Goal: Information Seeking & Learning: Learn about a topic

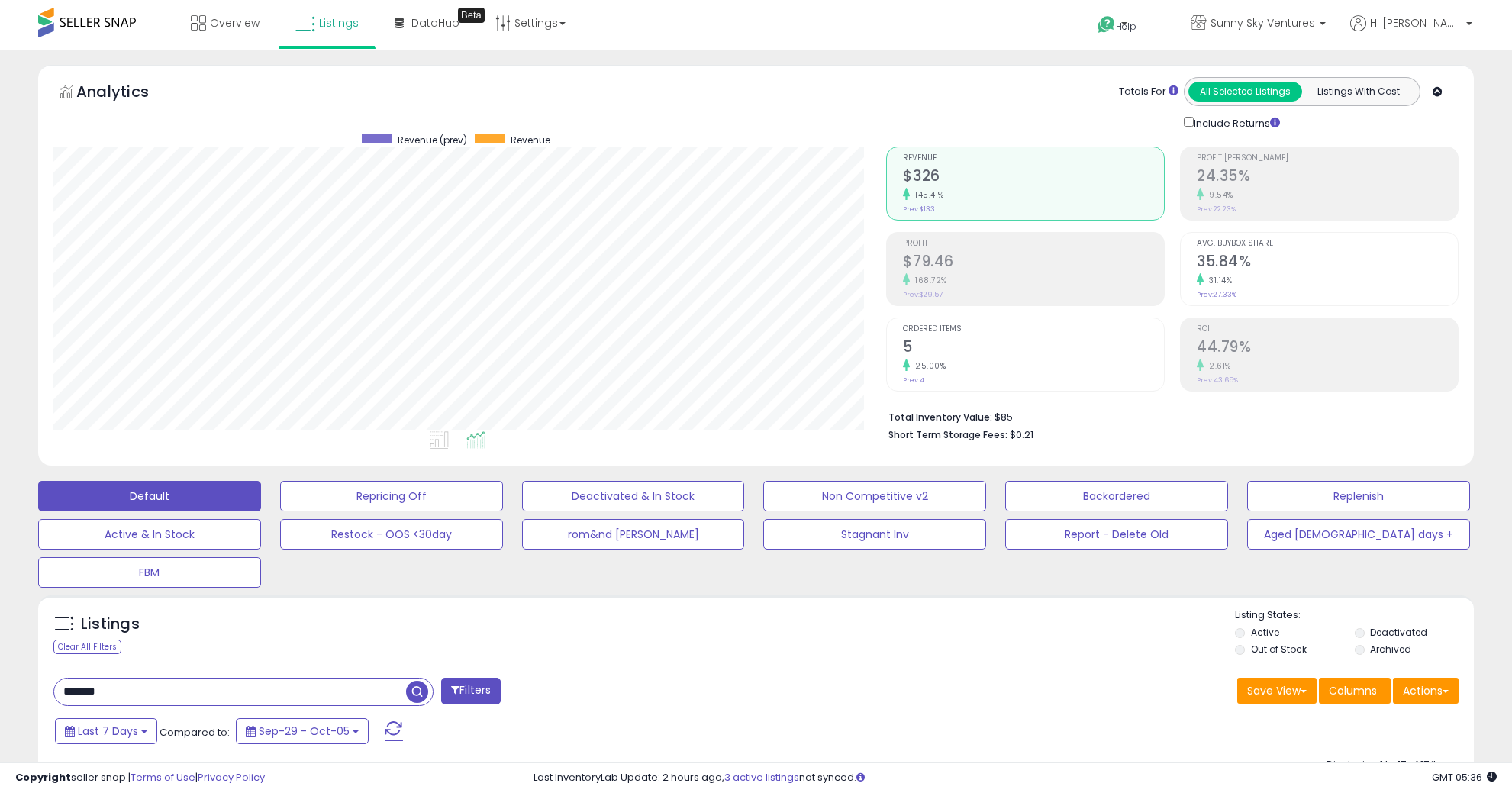
select select "**"
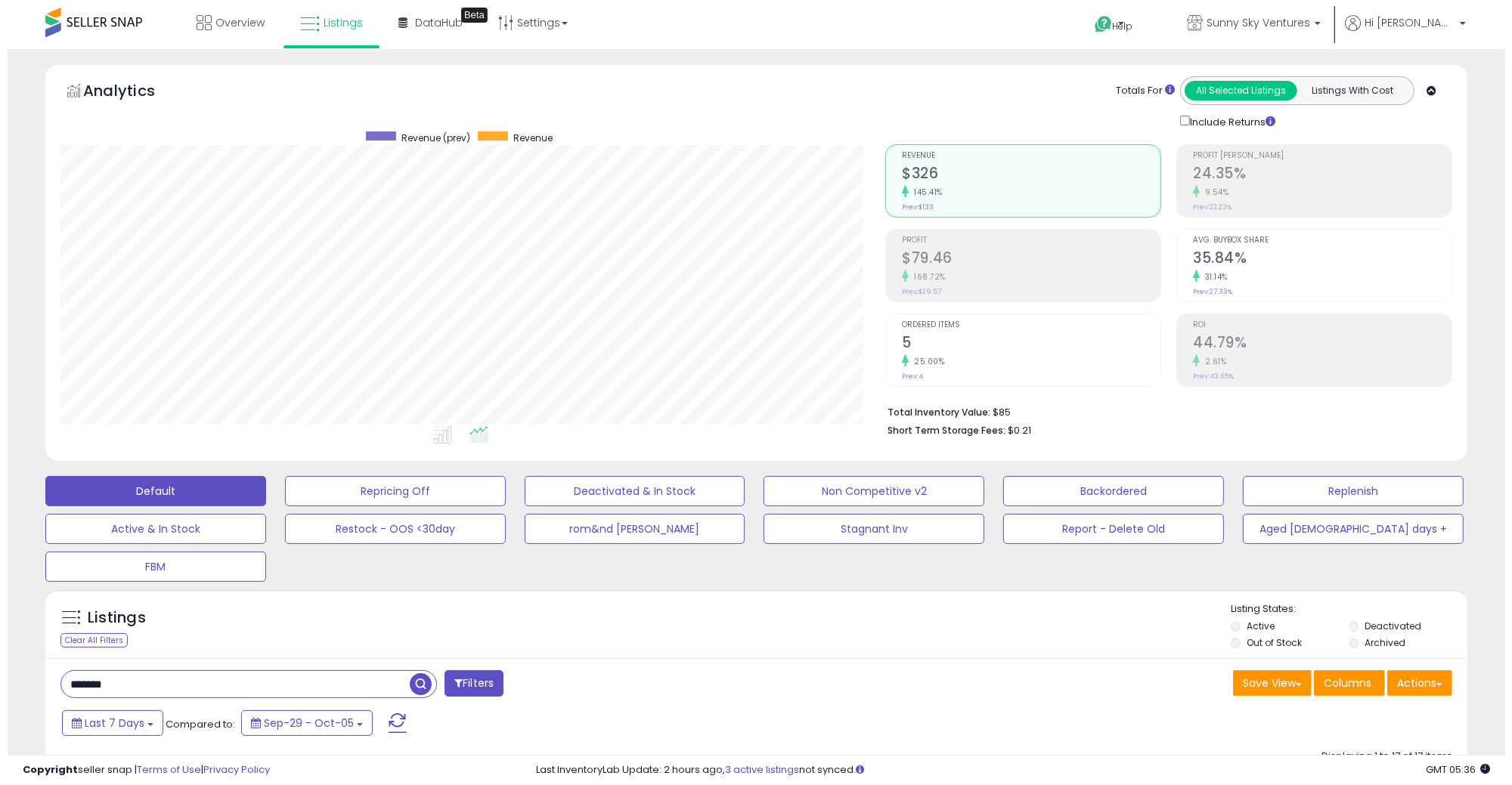
scroll to position [309, 825]
click at [125, 676] on input "*******" at bounding box center [228, 683] width 349 height 26
click at [125, 674] on input "*******" at bounding box center [228, 683] width 349 height 26
type input "******"
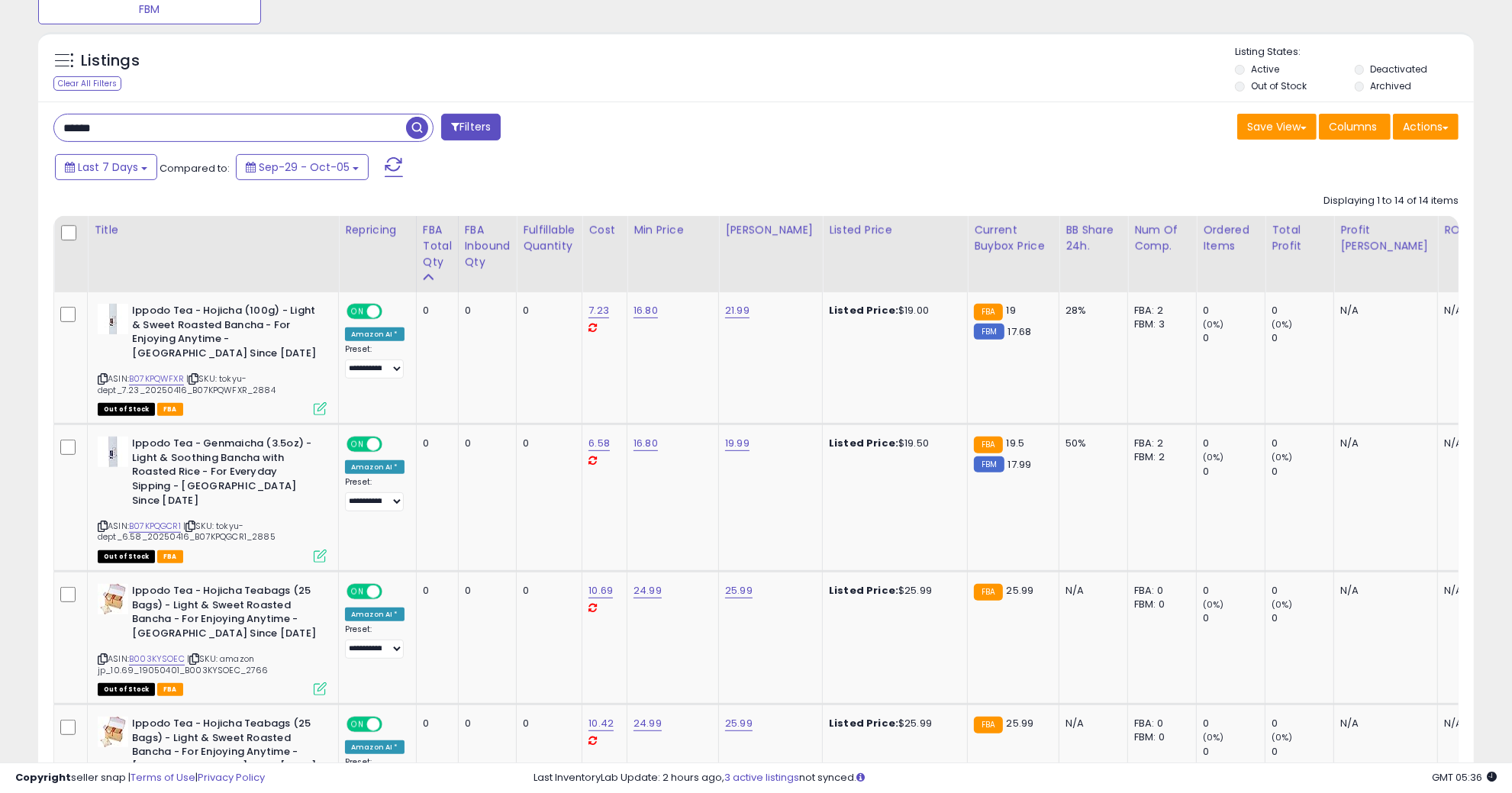
scroll to position [667, 0]
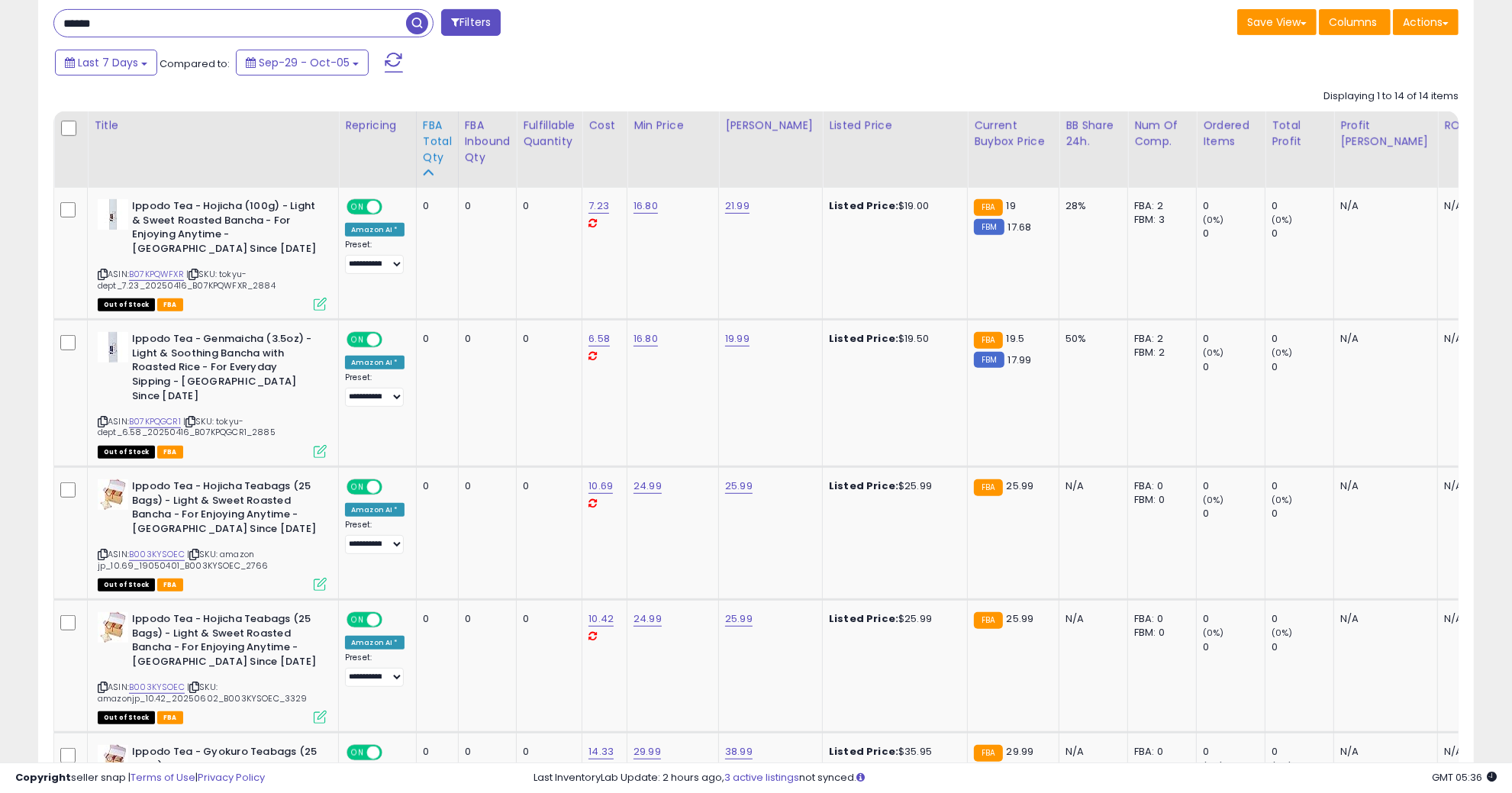
click at [433, 141] on div "FBA Total Qty" at bounding box center [437, 141] width 29 height 48
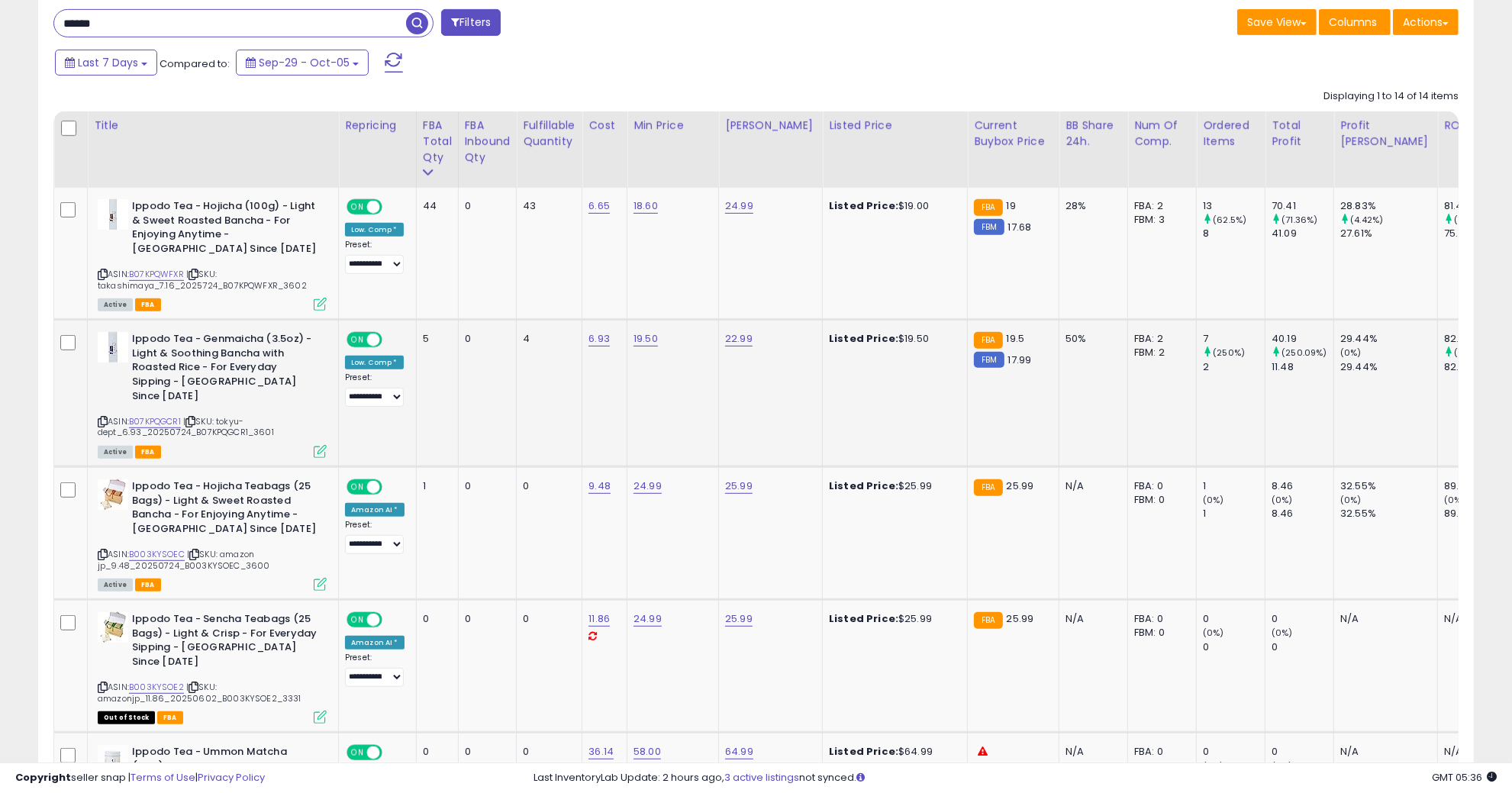
click at [102, 417] on icon at bounding box center [103, 421] width 10 height 8
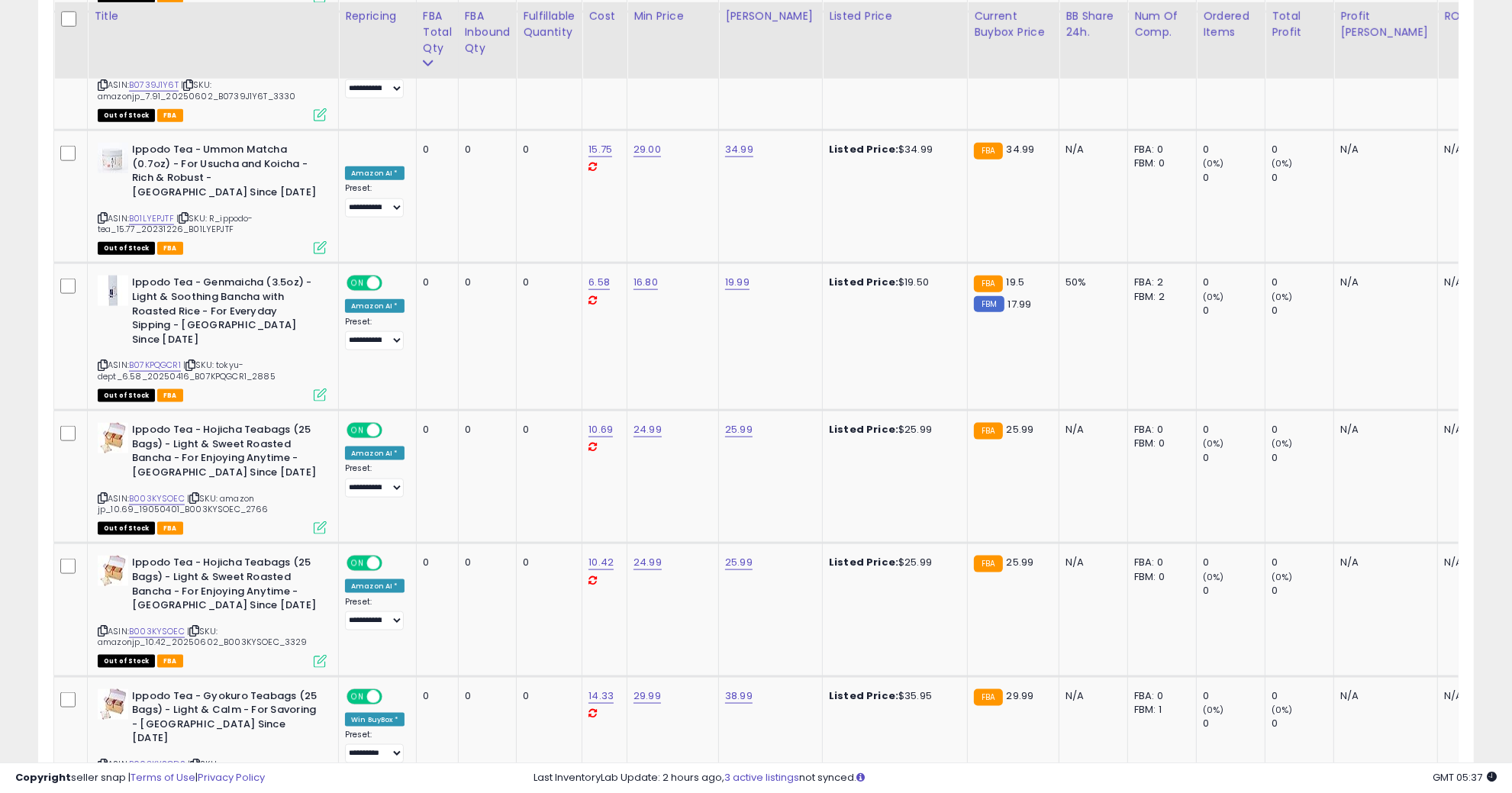
scroll to position [1907, 0]
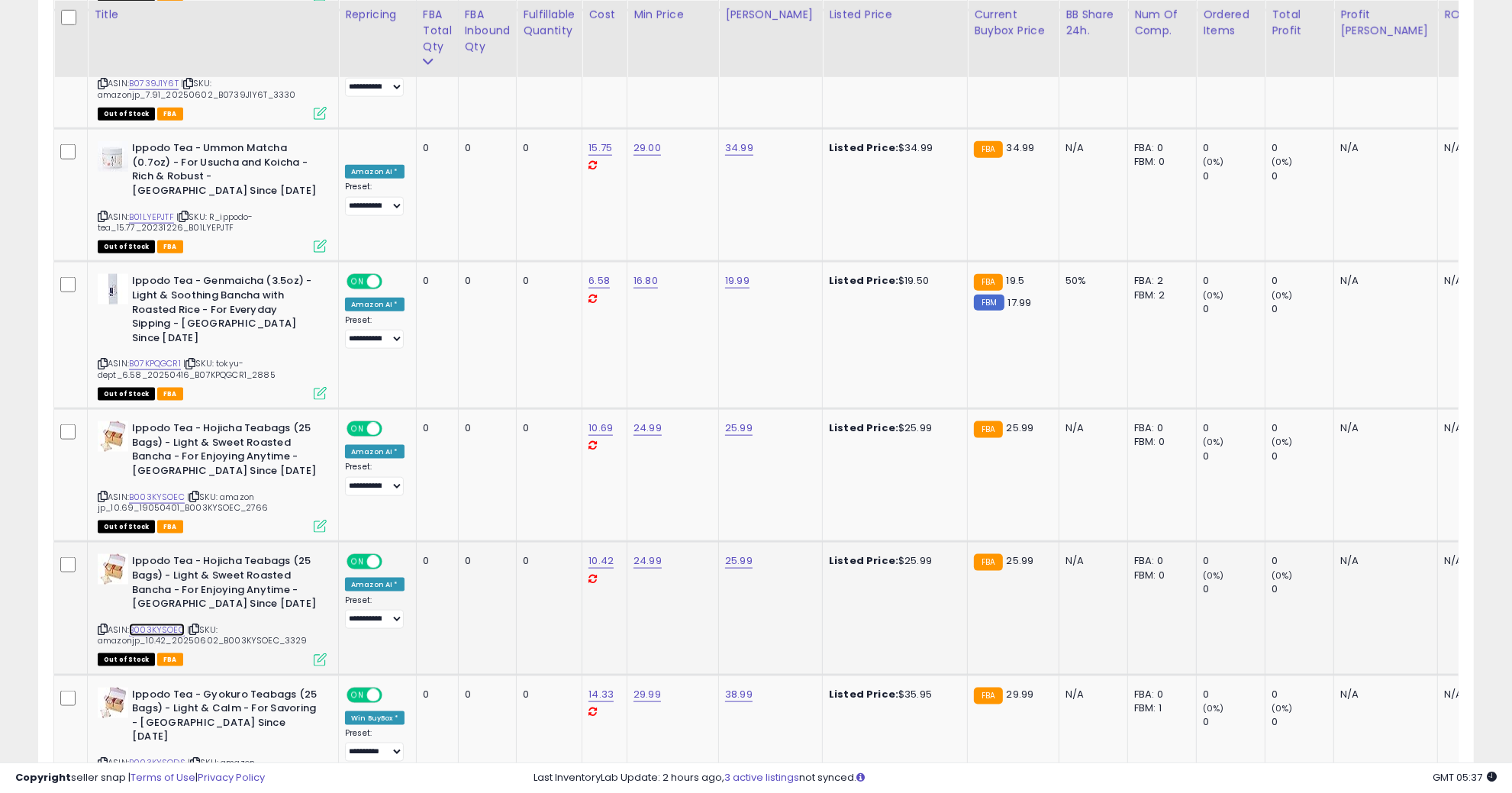
click at [173, 624] on link "B003KYSOEC" at bounding box center [156, 630] width 55 height 13
click at [180, 756] on link "B003KYSODS" at bounding box center [156, 762] width 56 height 13
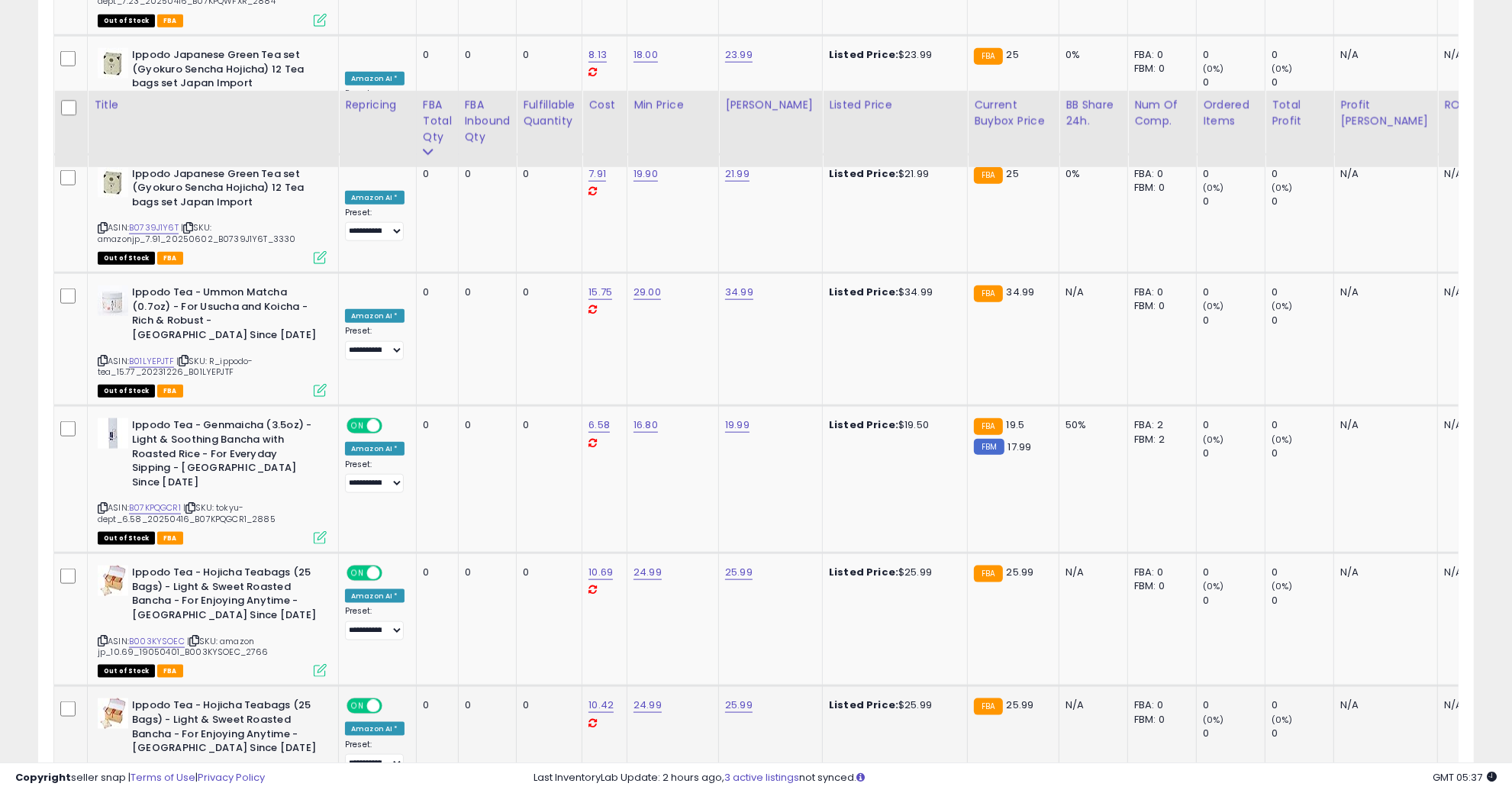
scroll to position [1527, 0]
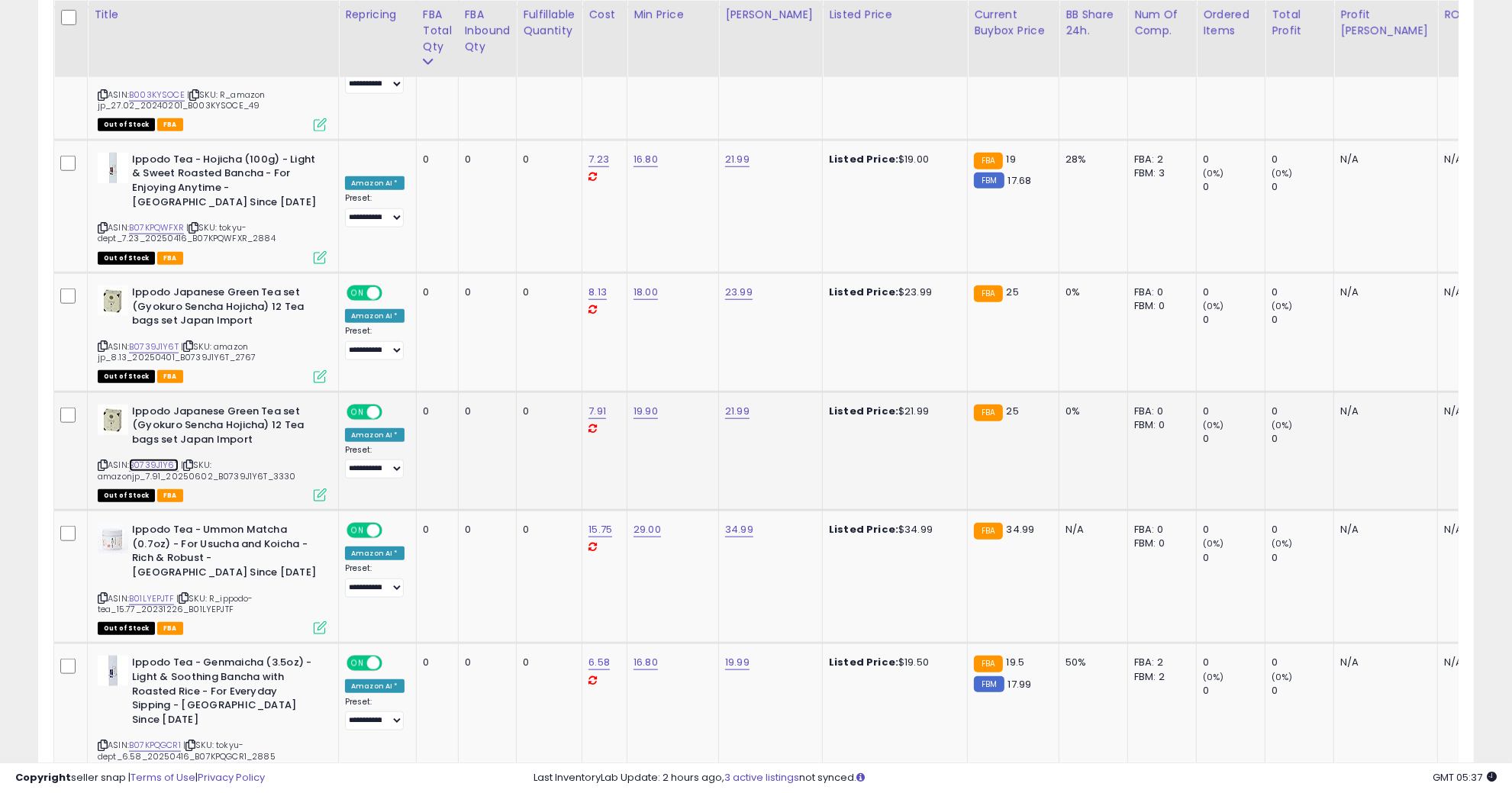
click at [175, 459] on link "B0739J1Y6T" at bounding box center [153, 465] width 49 height 13
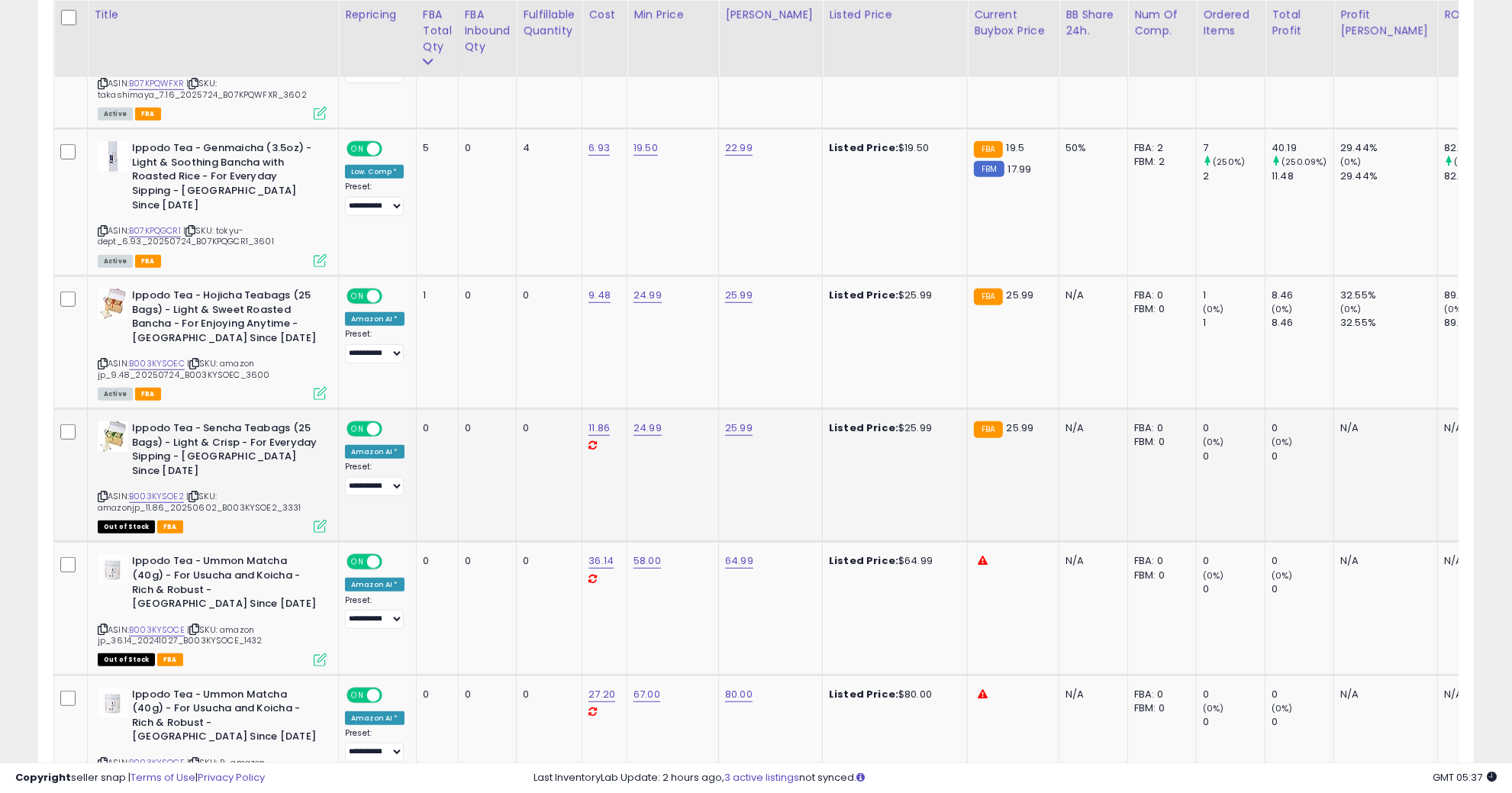
scroll to position [667, 0]
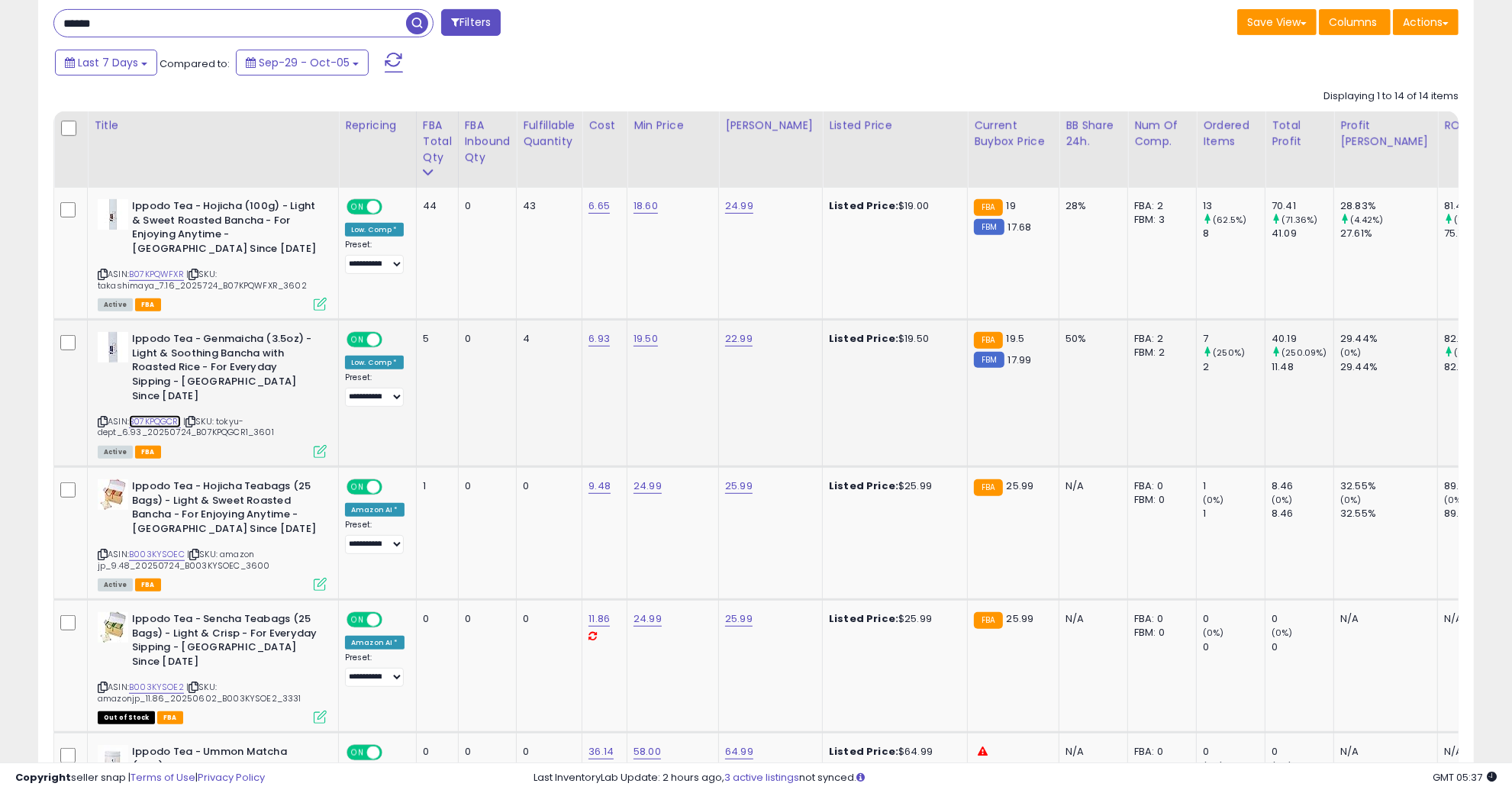
click at [161, 415] on link "B07KPQGCR1" at bounding box center [154, 421] width 51 height 13
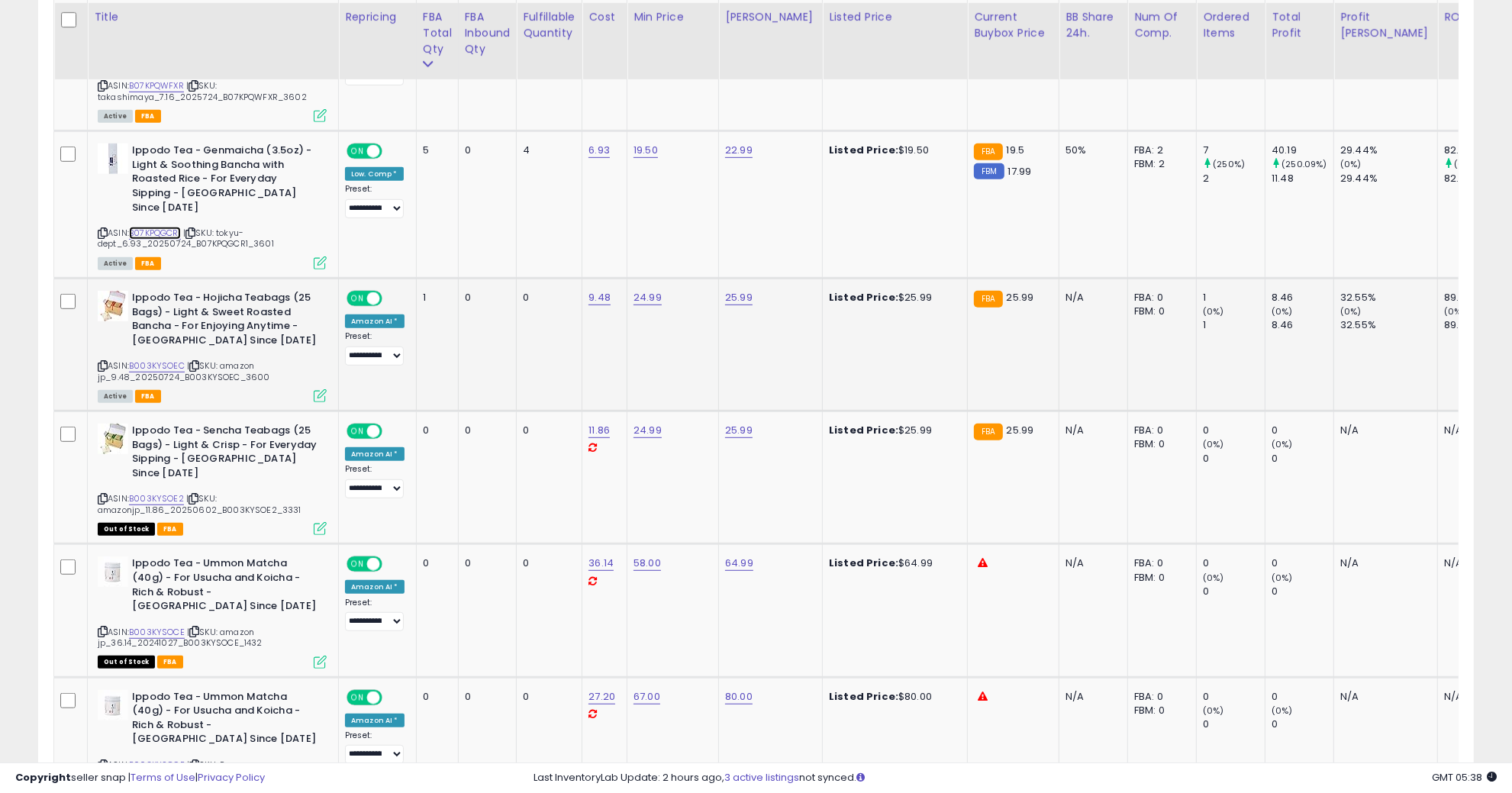
scroll to position [858, 0]
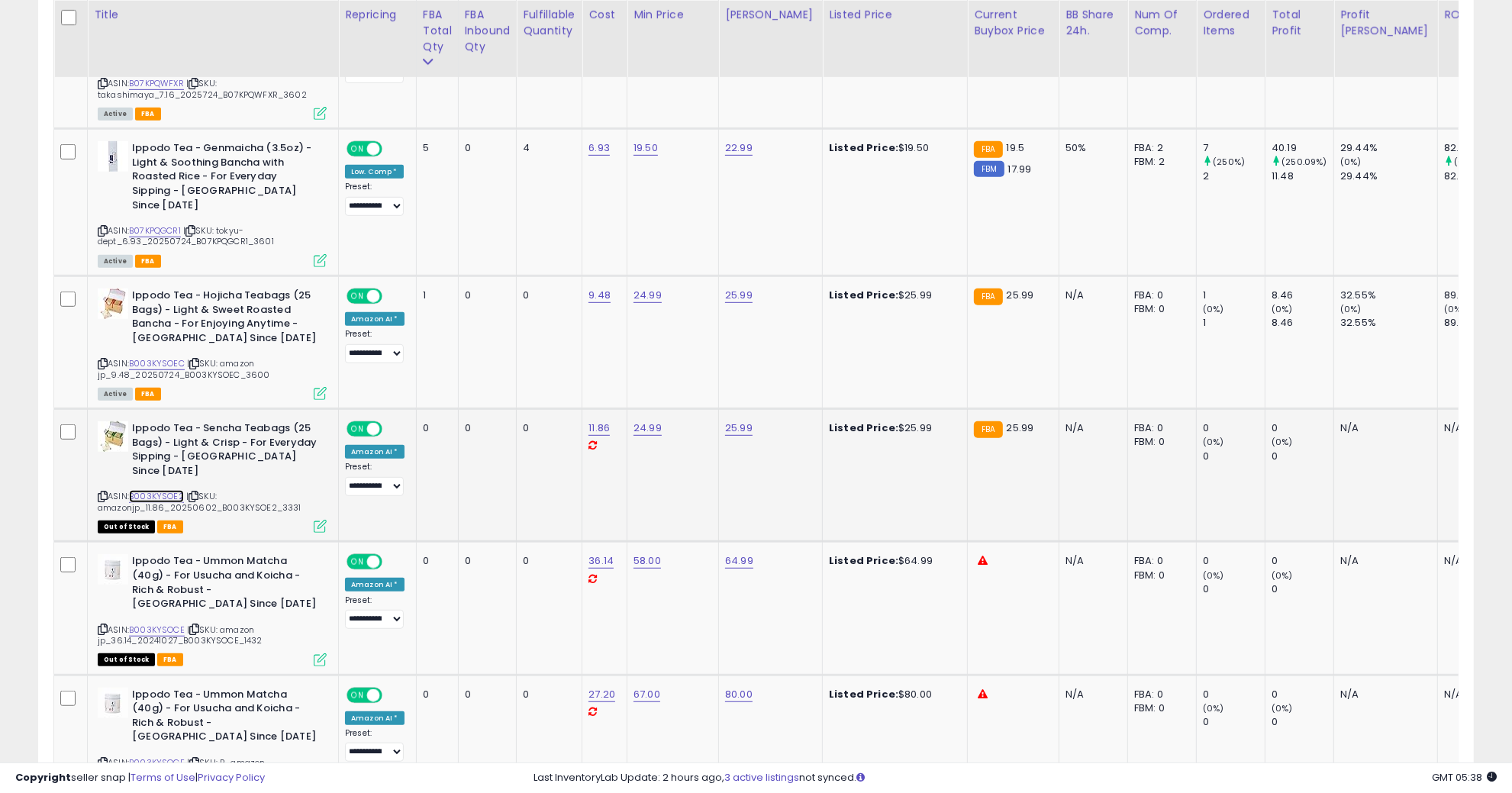
click at [176, 489] on link "B003KYSOE2" at bounding box center [156, 495] width 55 height 13
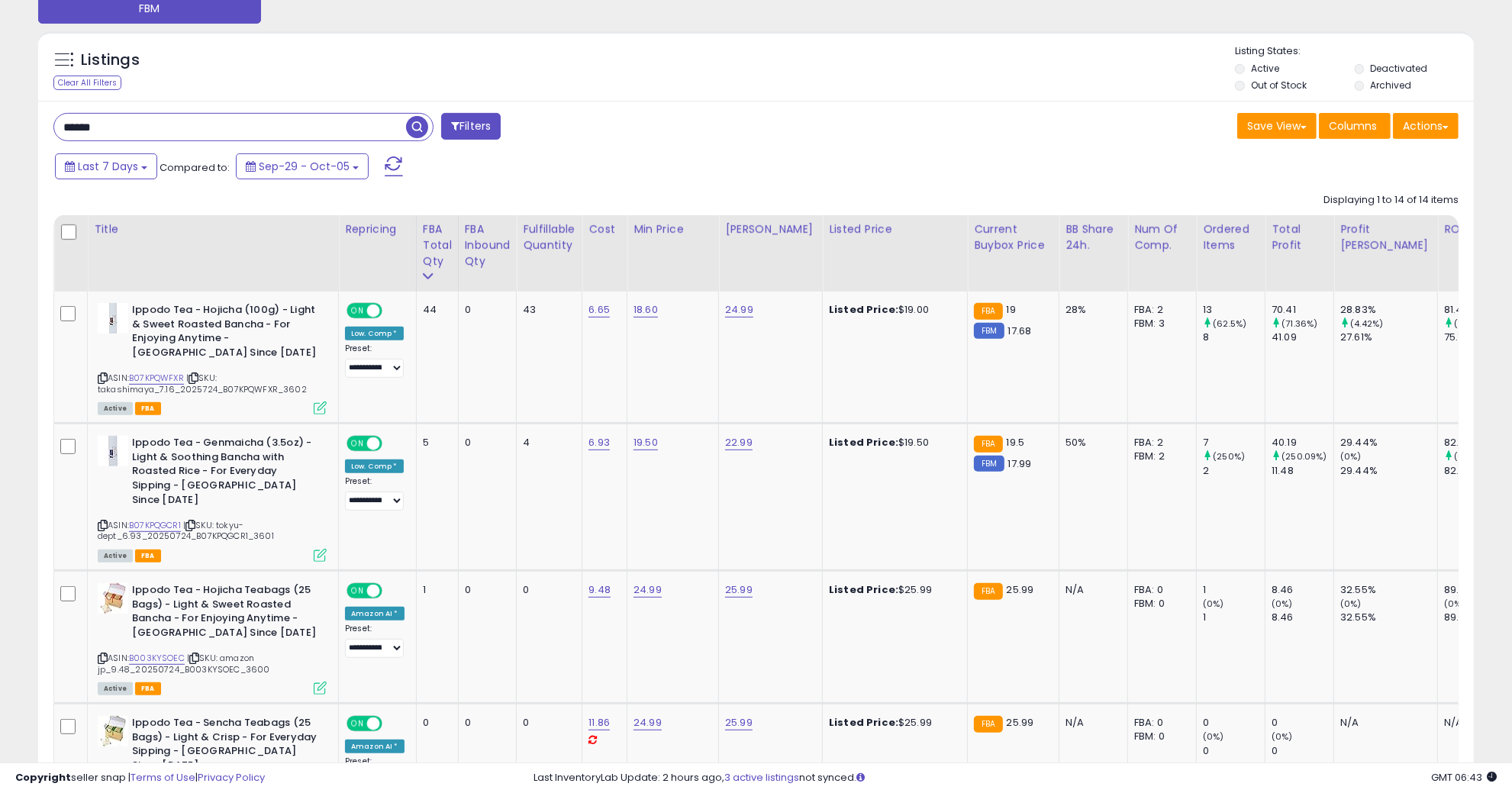
scroll to position [388, 0]
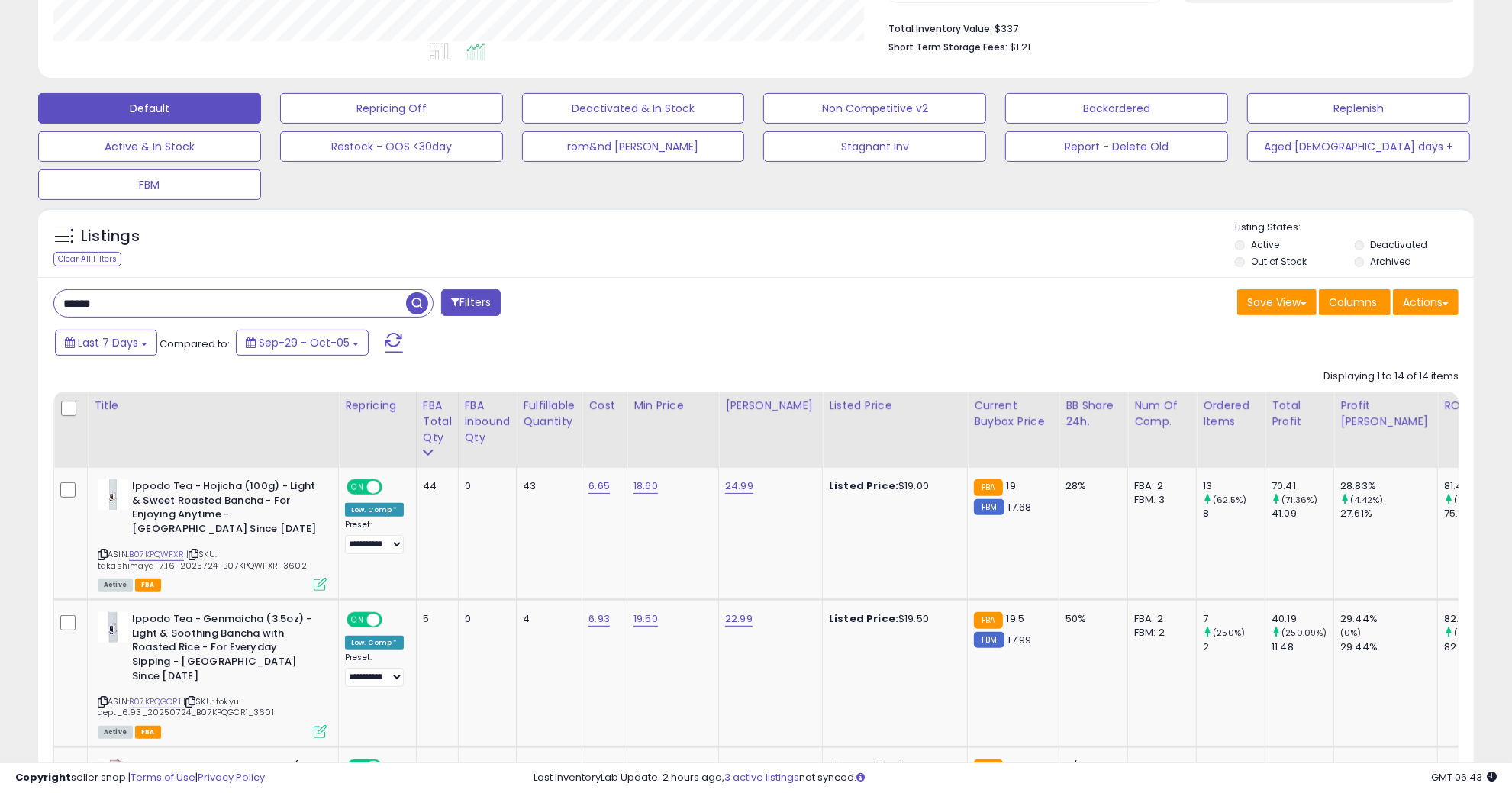
click at [217, 296] on input "******" at bounding box center [230, 303] width 352 height 27
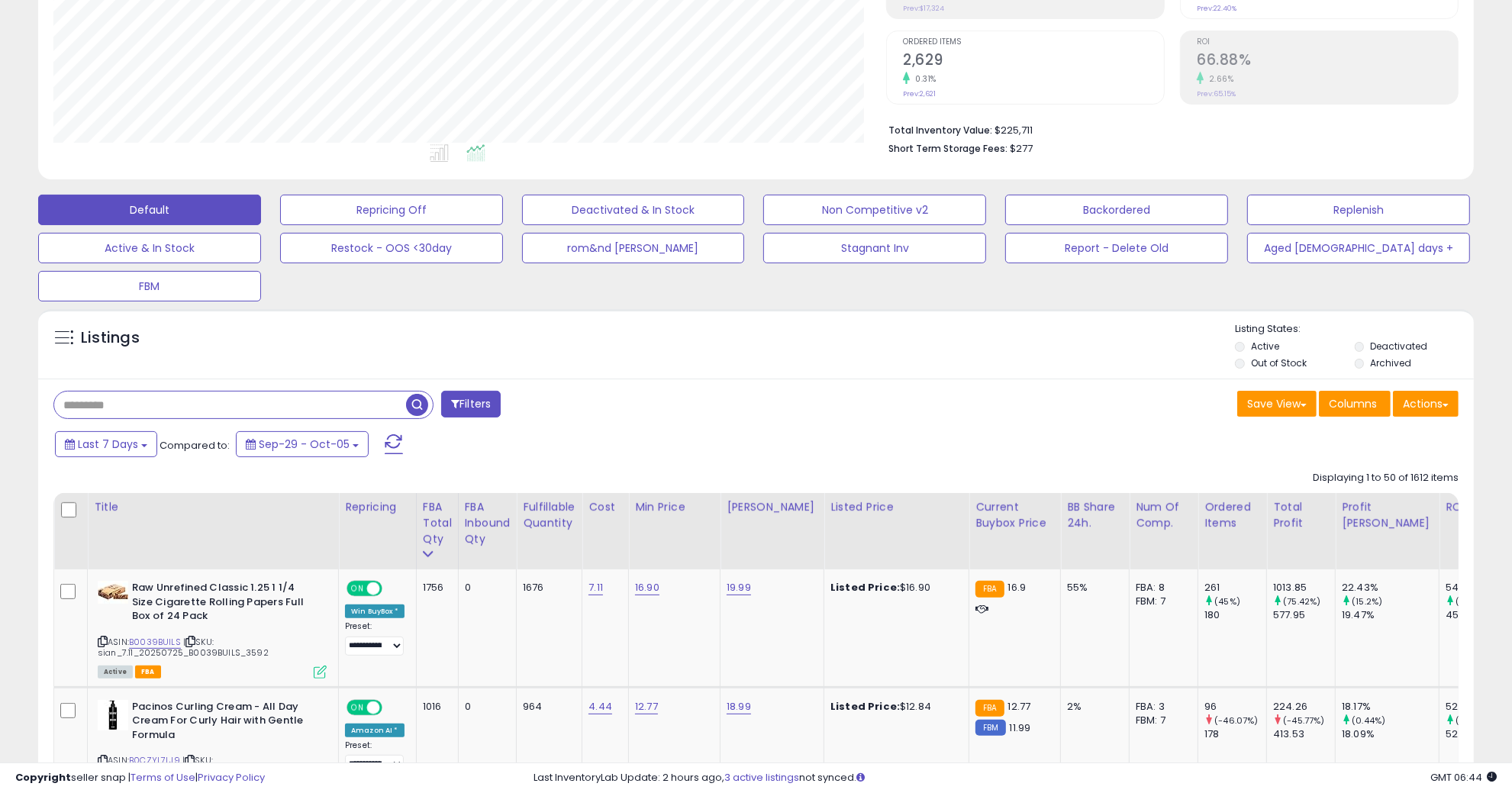
scroll to position [667, 0]
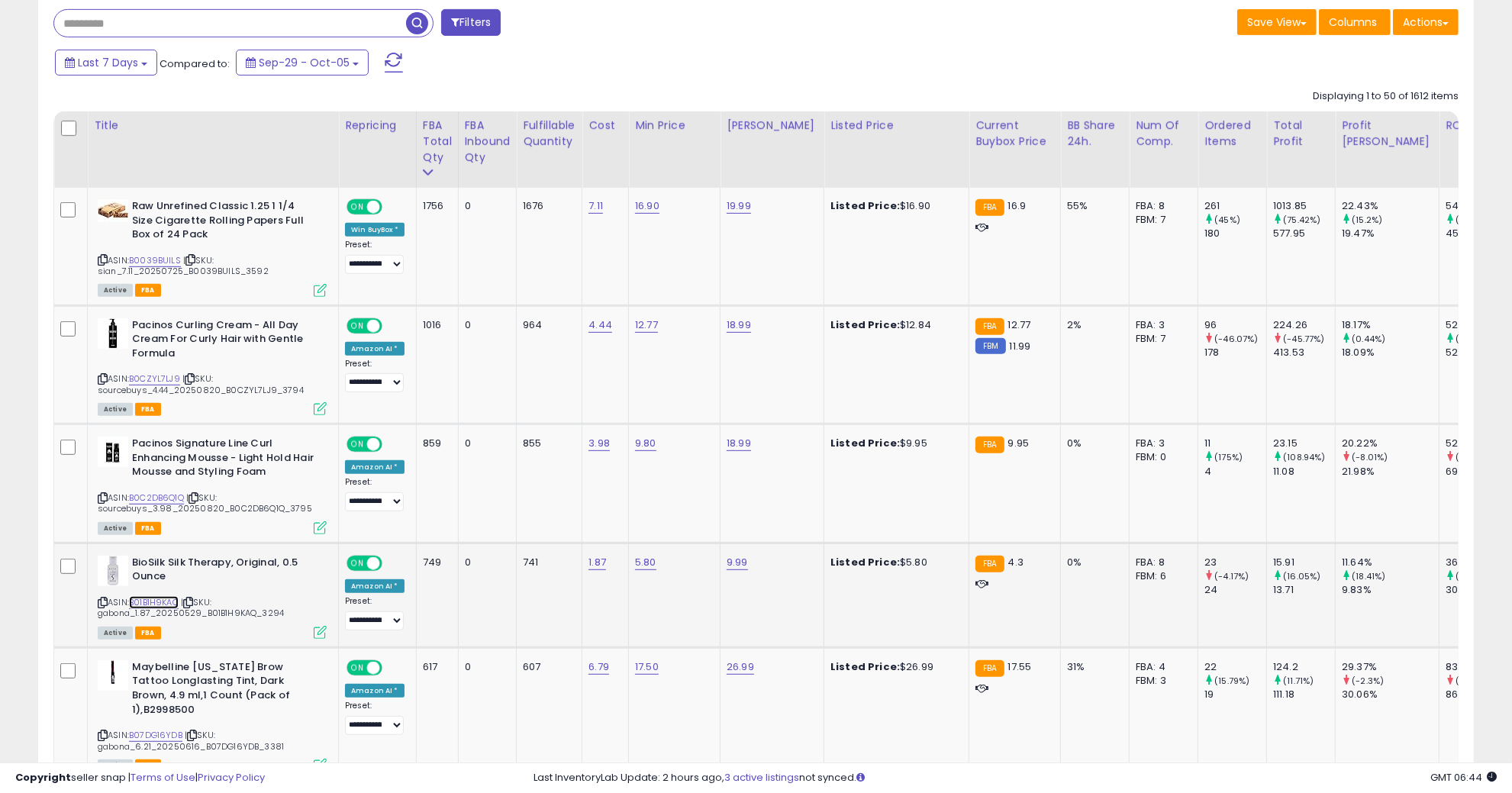
click at [171, 603] on link "B01B1H9KAQ" at bounding box center [153, 602] width 49 height 13
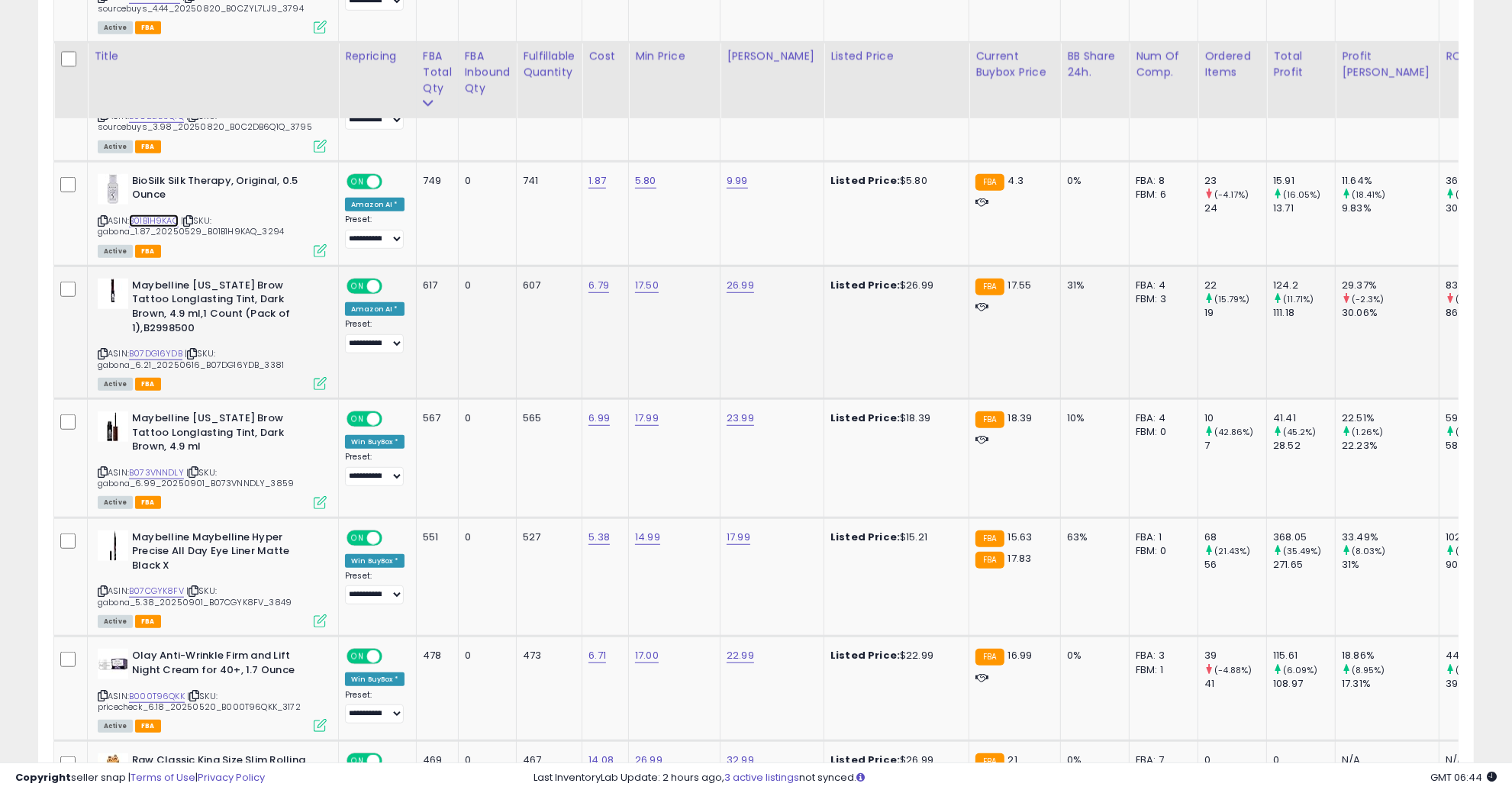
scroll to position [1145, 0]
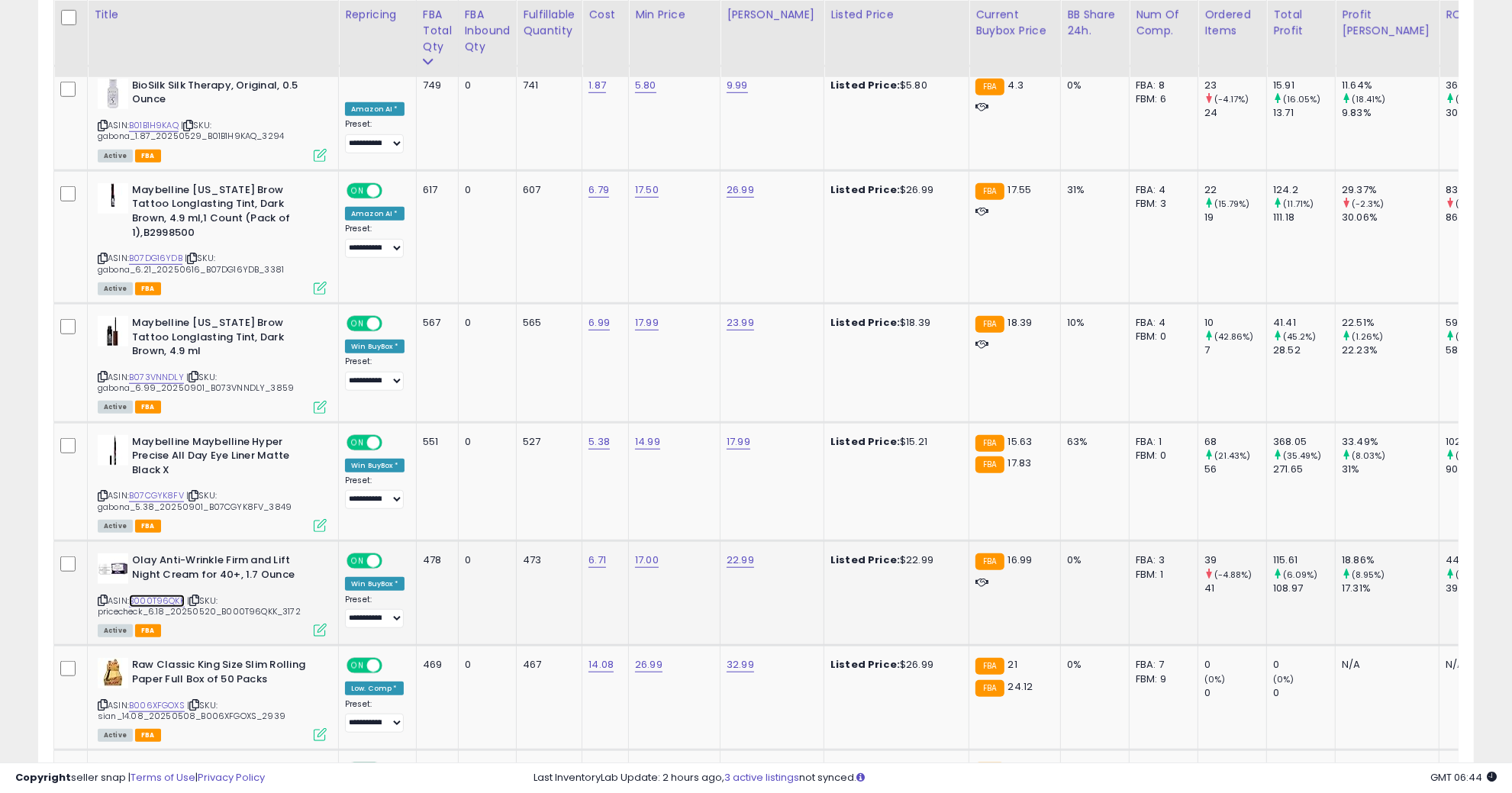
click at [172, 594] on link "B000T96QKK" at bounding box center [156, 600] width 55 height 13
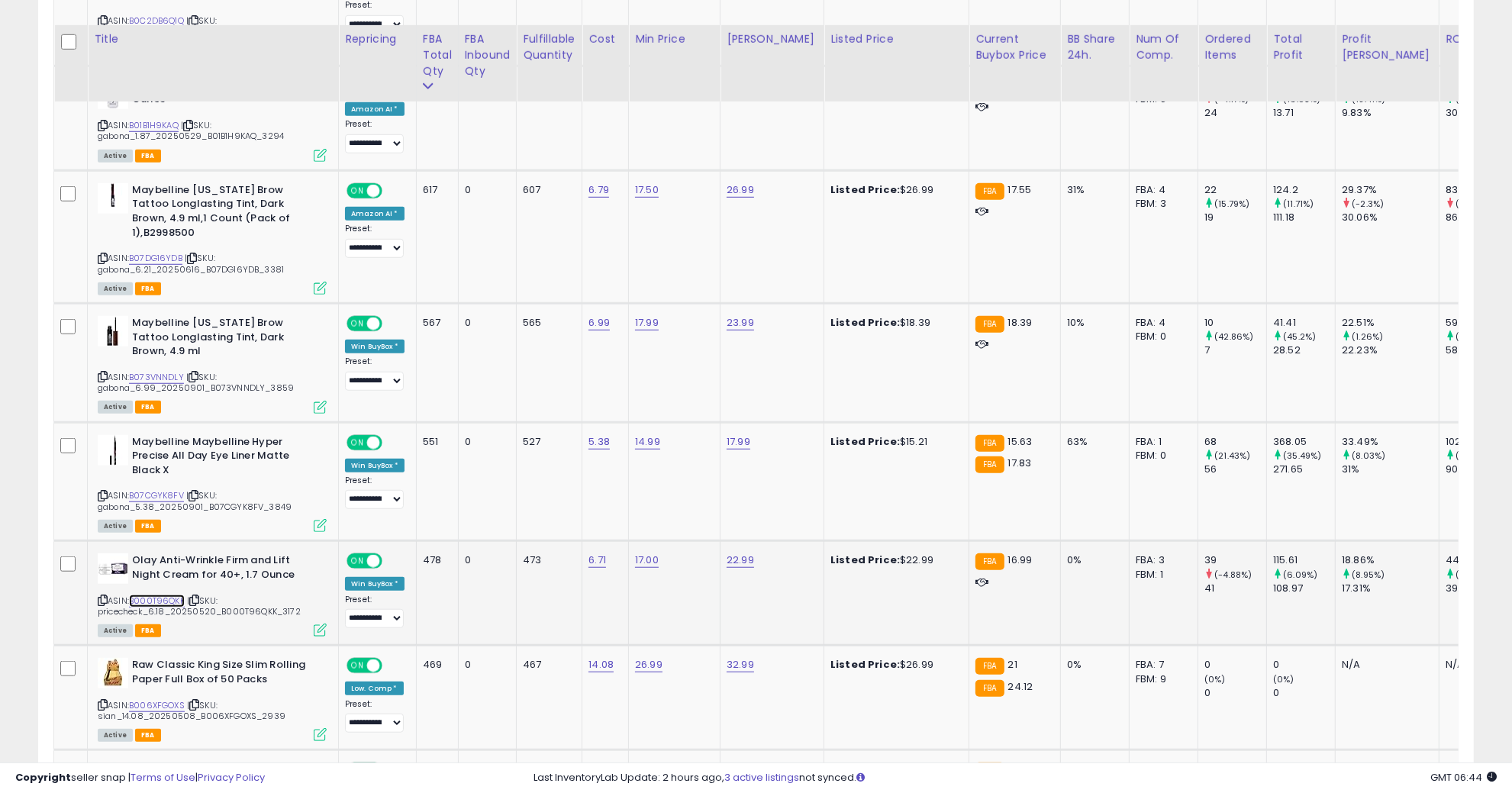
scroll to position [1240, 0]
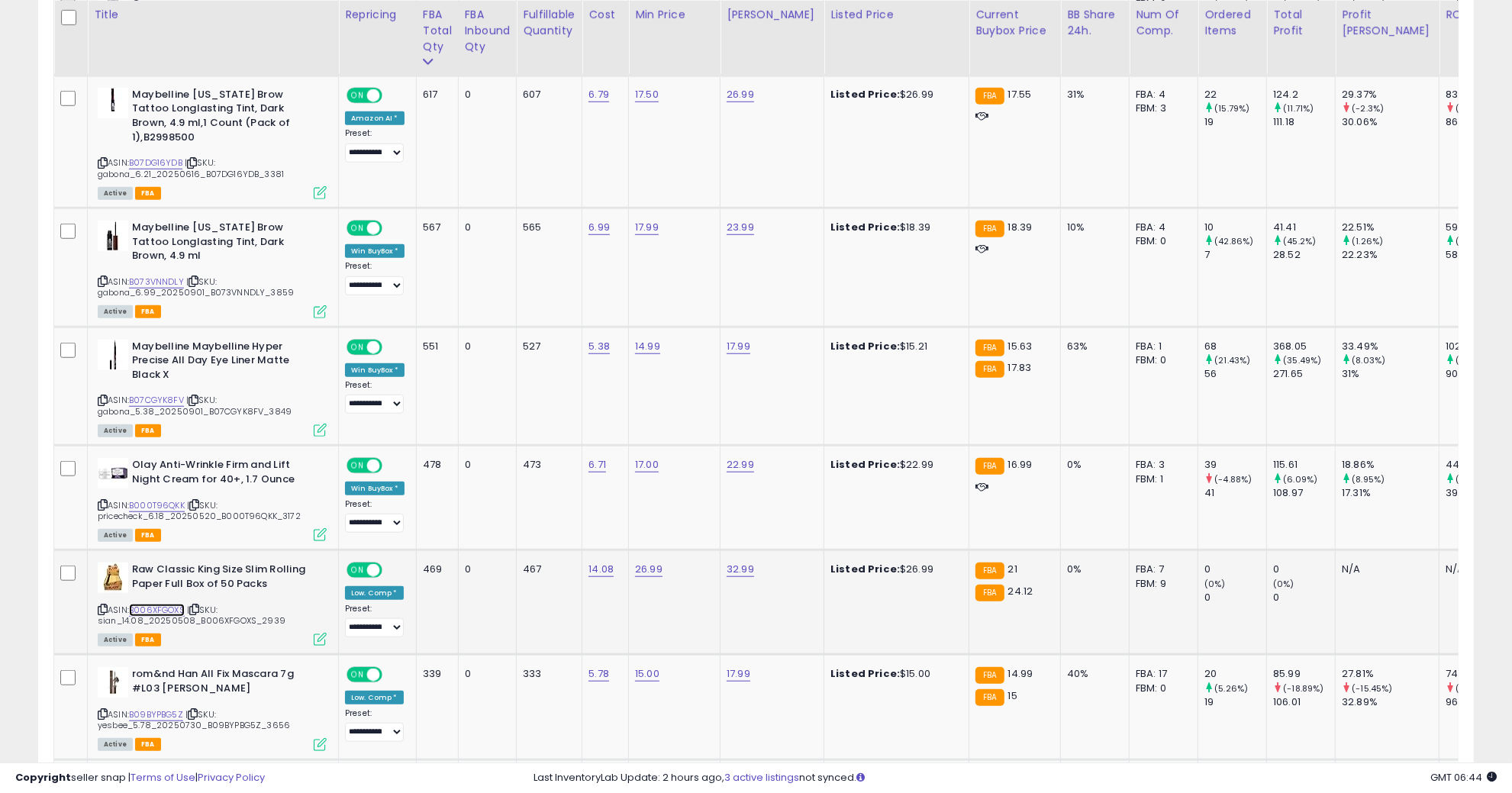
click at [162, 603] on link "B006XFGOXS" at bounding box center [156, 609] width 55 height 13
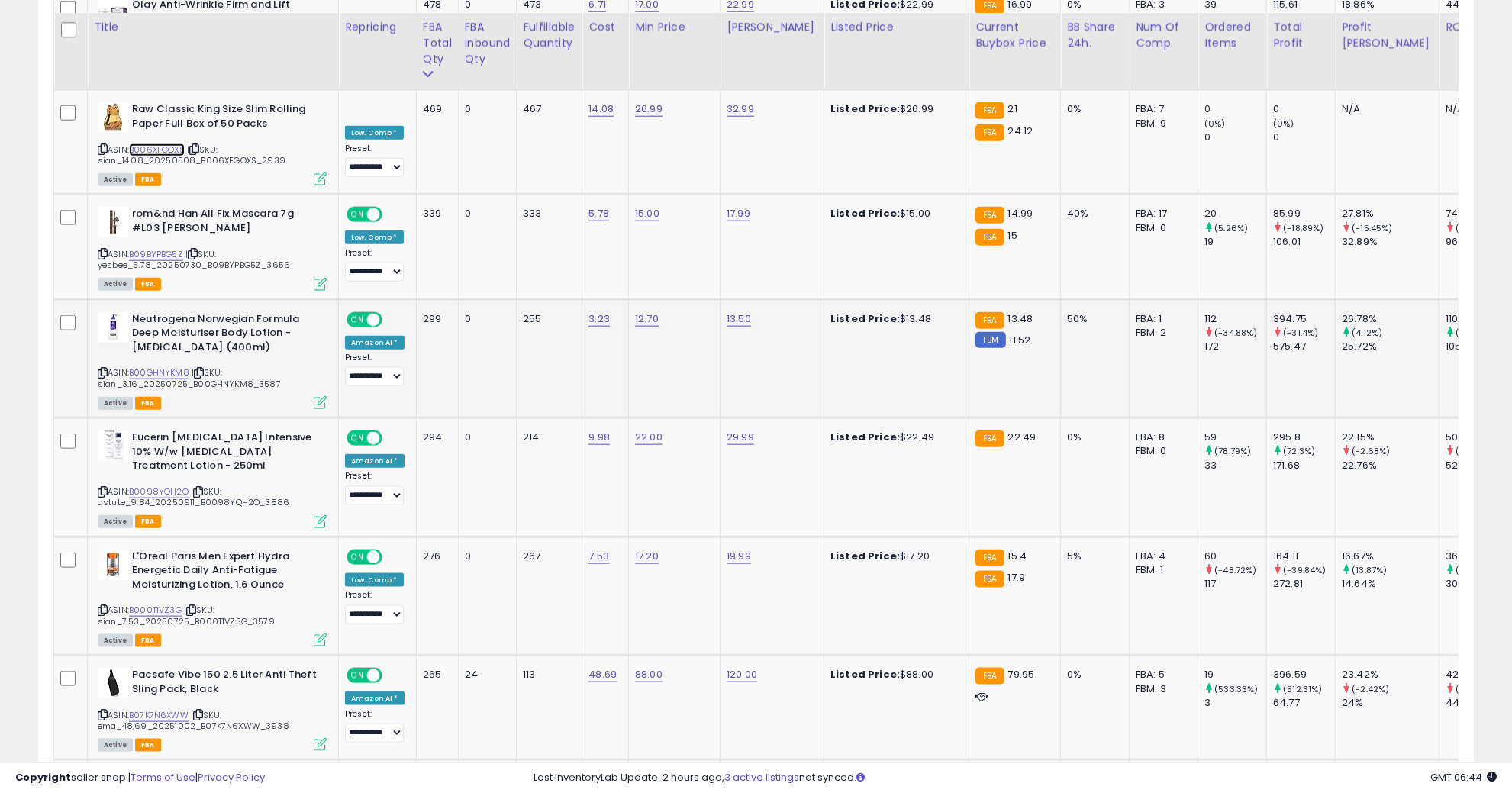
scroll to position [1718, 0]
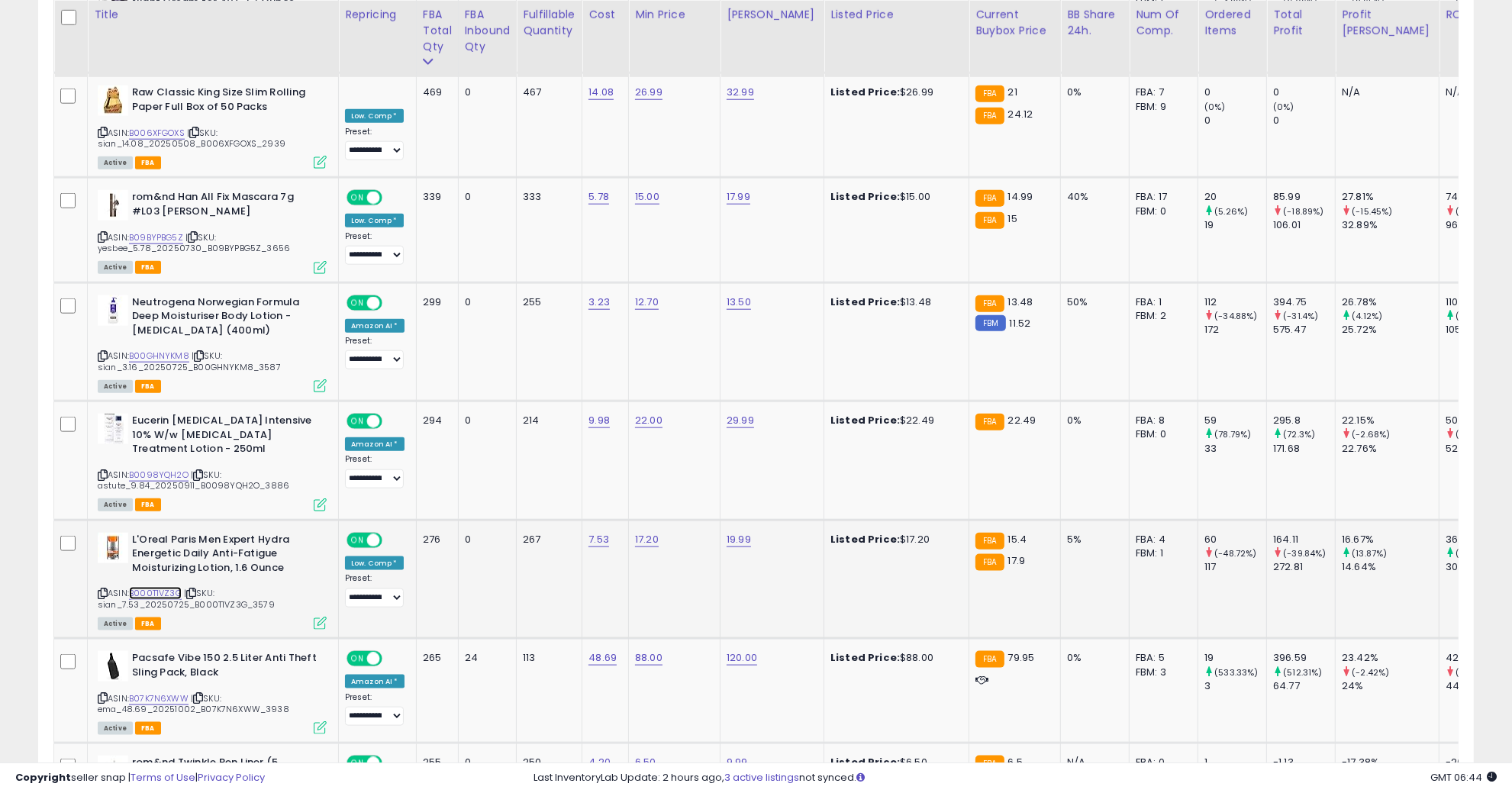
click at [165, 587] on link "B000T1VZ3G" at bounding box center [154, 593] width 52 height 13
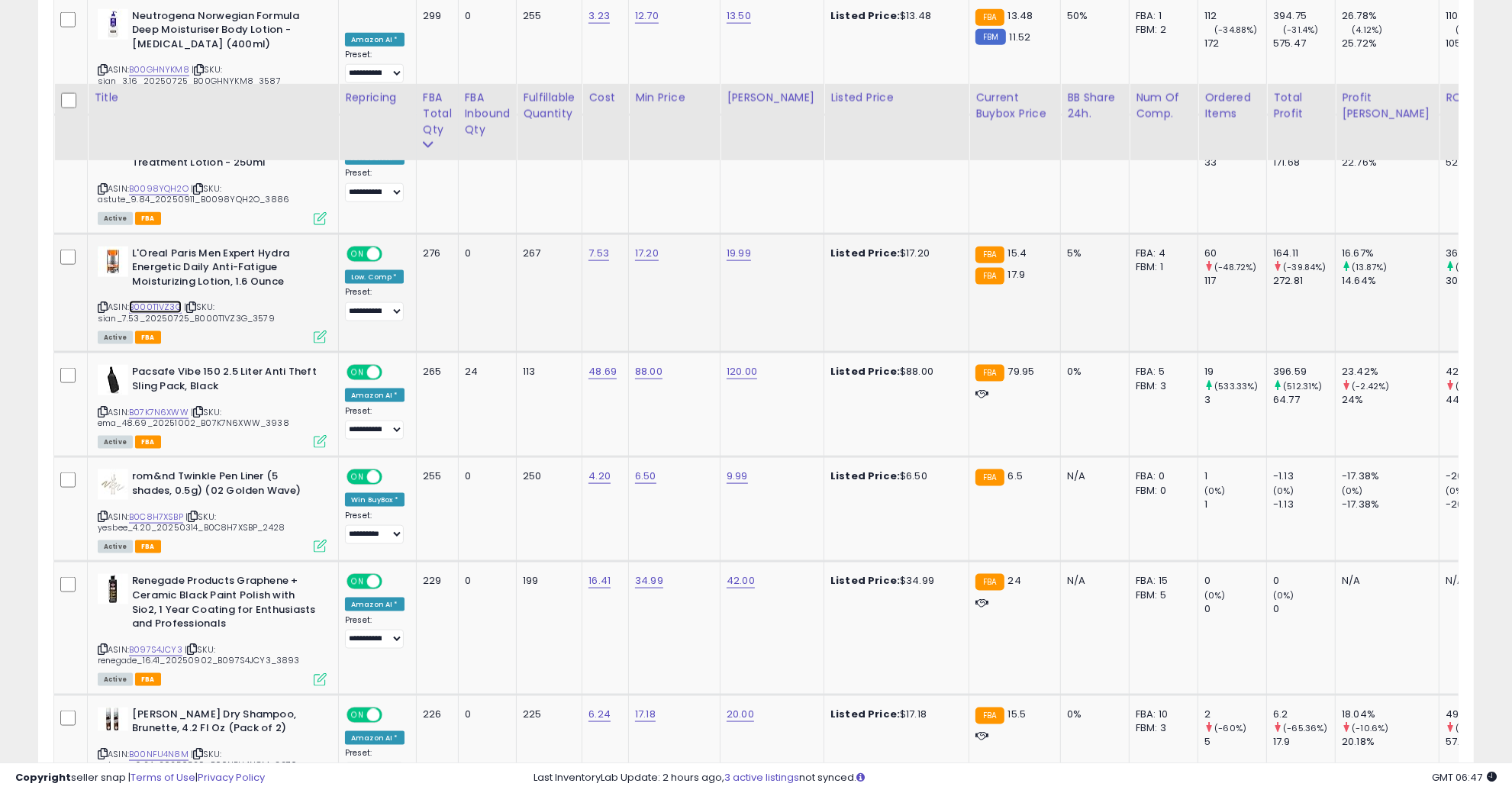
scroll to position [2098, 0]
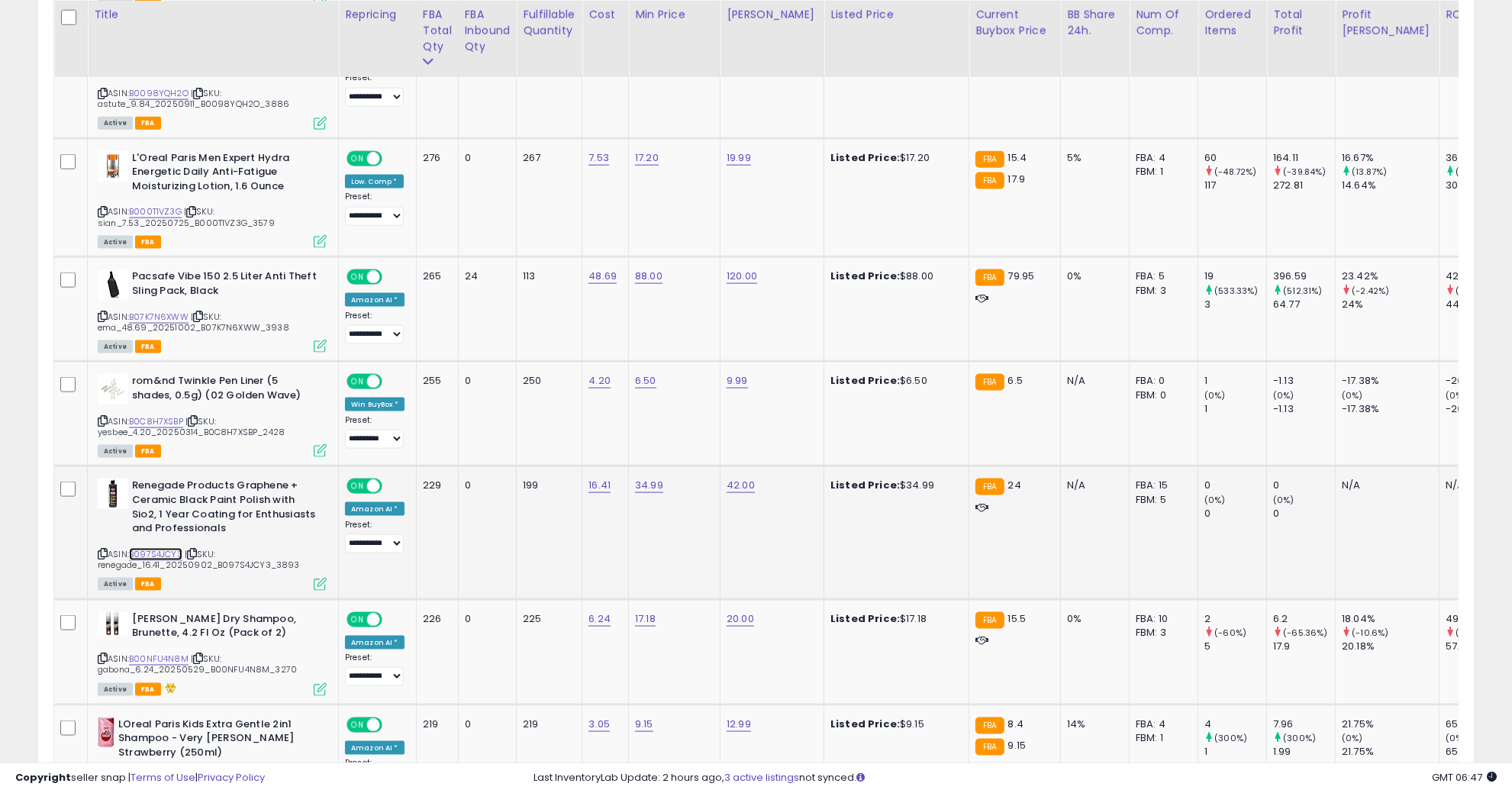
click at [172, 548] on link "B097S4JCY3" at bounding box center [155, 554] width 53 height 13
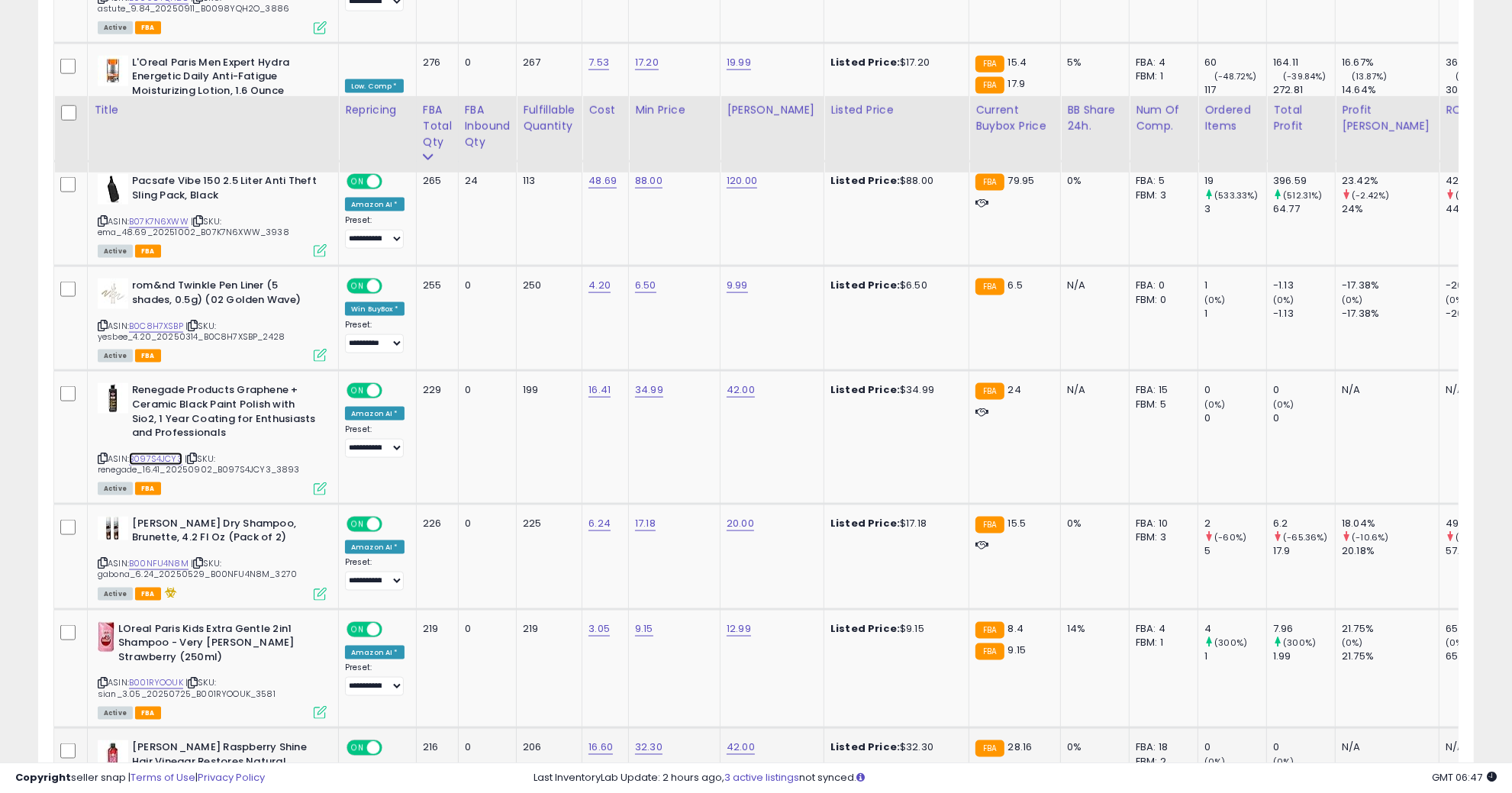
scroll to position [2289, 0]
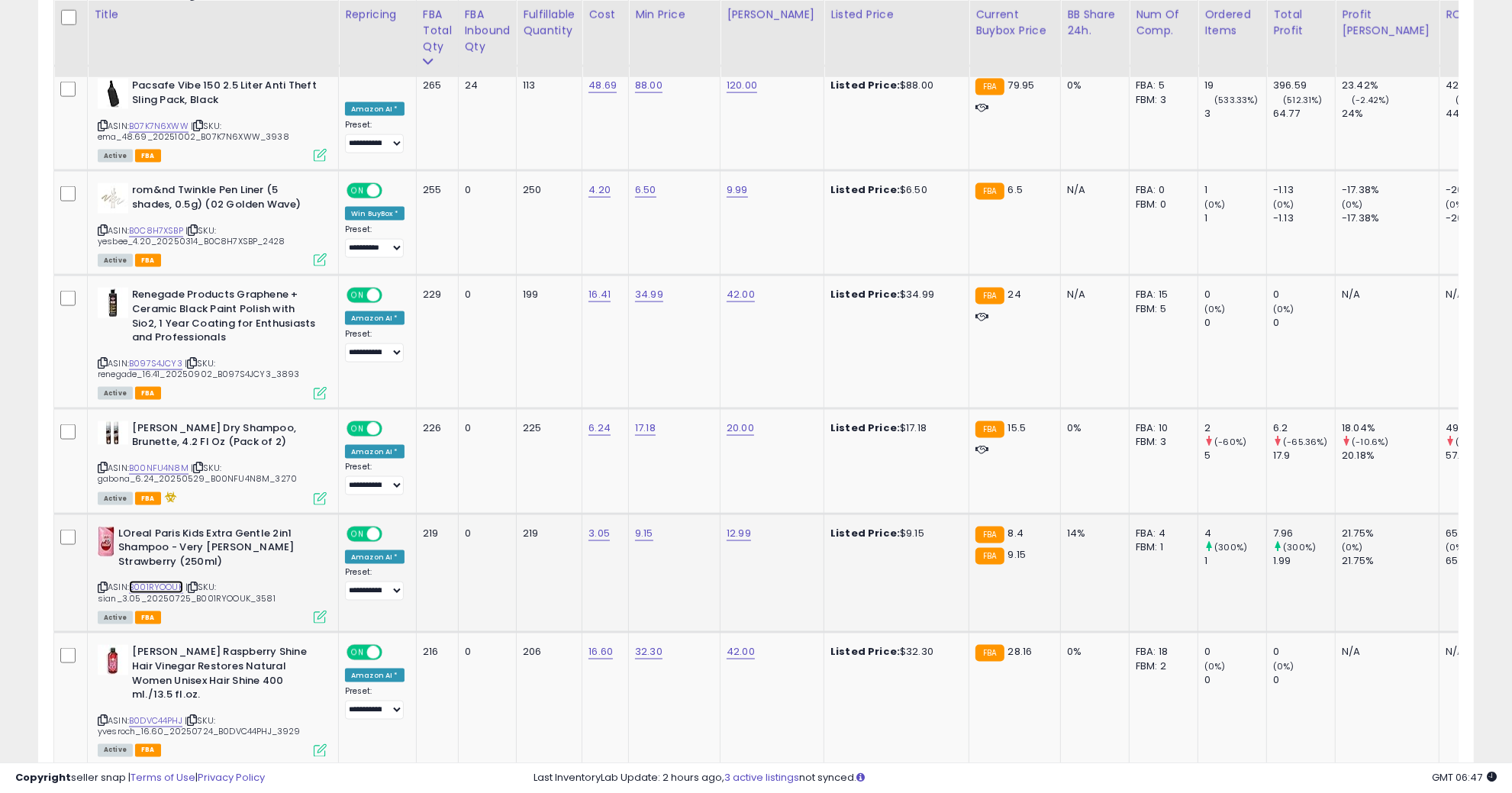
click at [172, 580] on link "B001RYOOUK" at bounding box center [155, 586] width 54 height 13
click at [172, 714] on link "B0DVC44PHJ" at bounding box center [155, 720] width 53 height 13
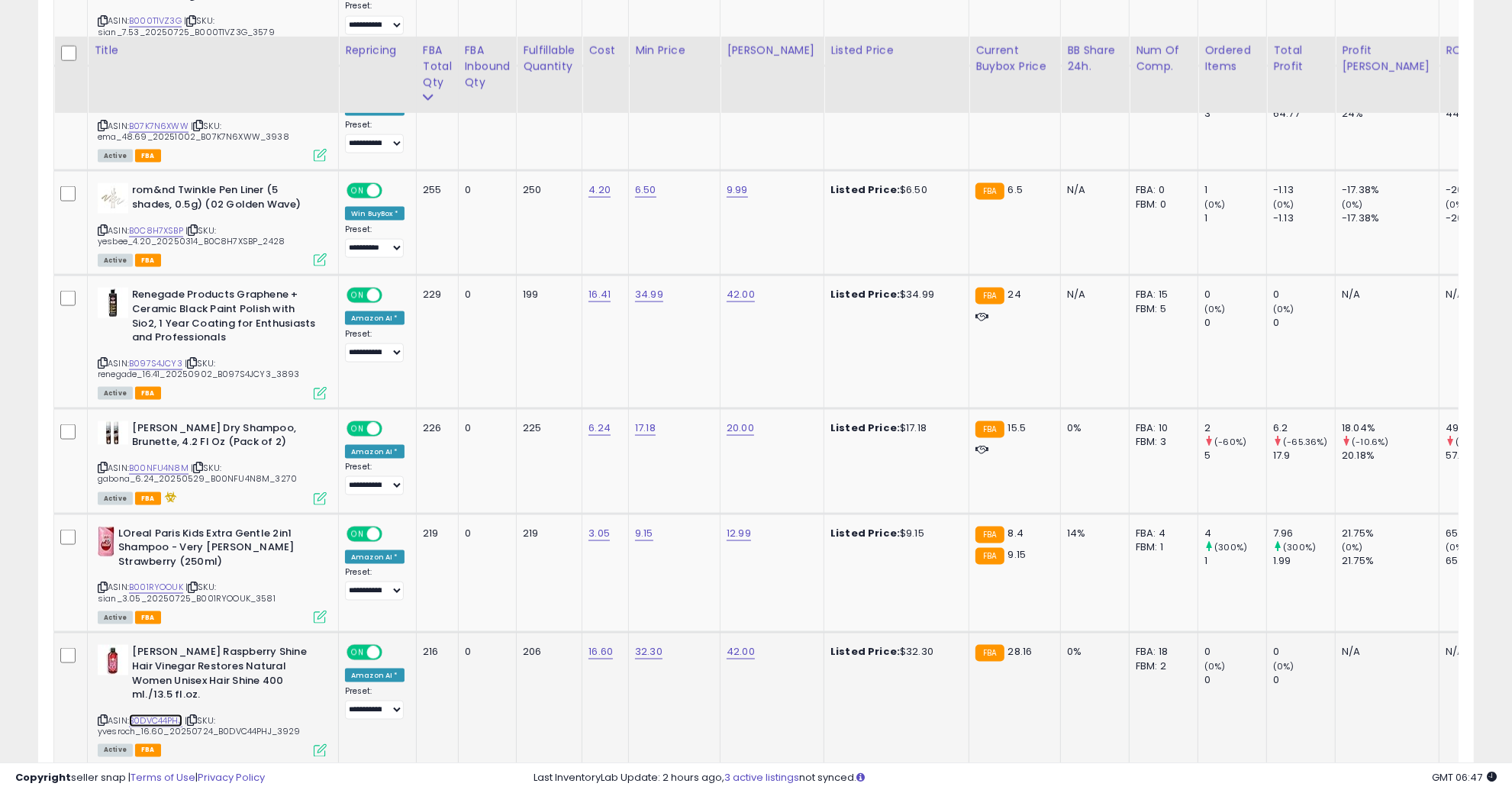
scroll to position [2480, 0]
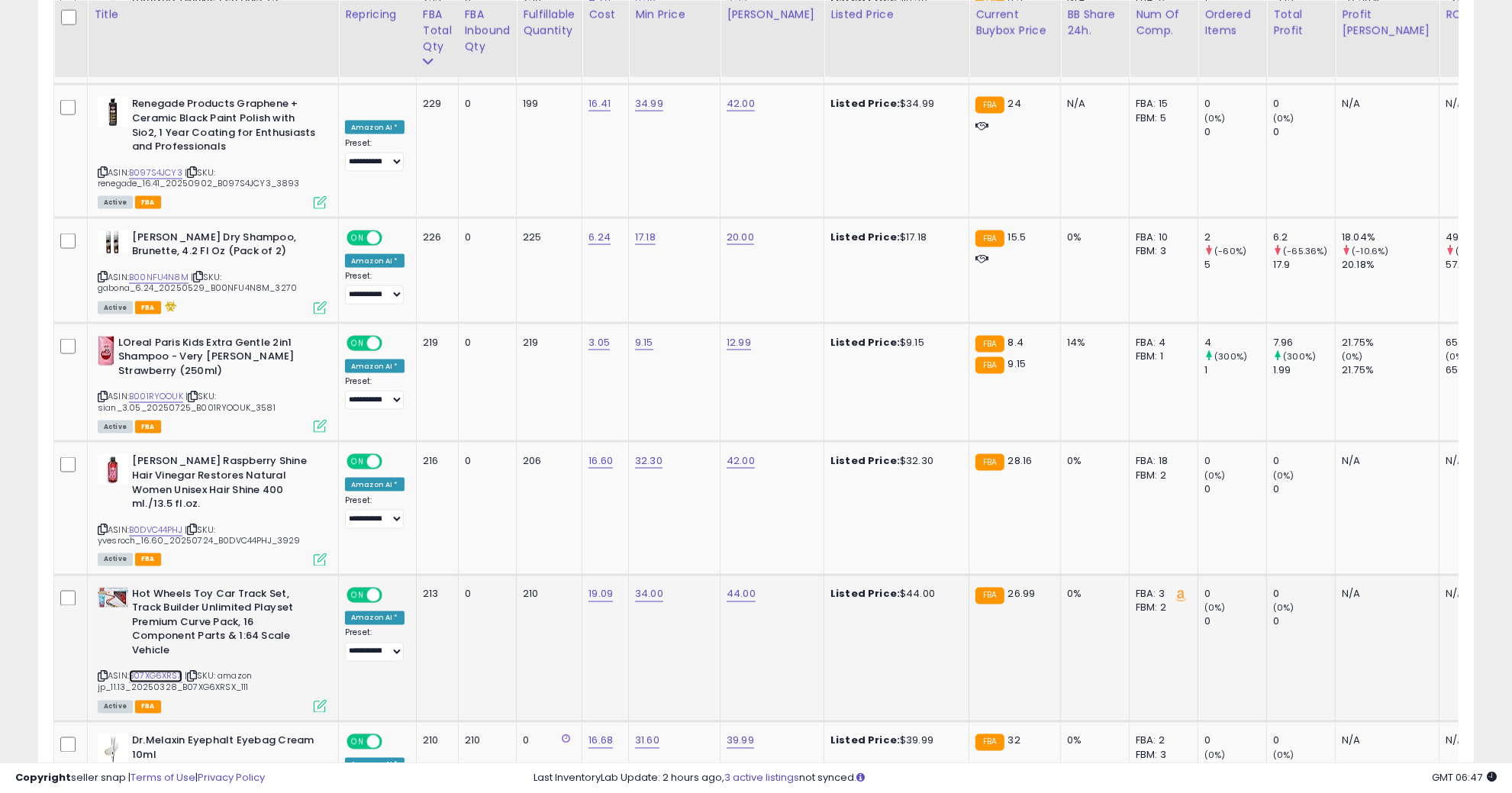
click at [165, 670] on link "B07XG6XRSX" at bounding box center [155, 676] width 53 height 13
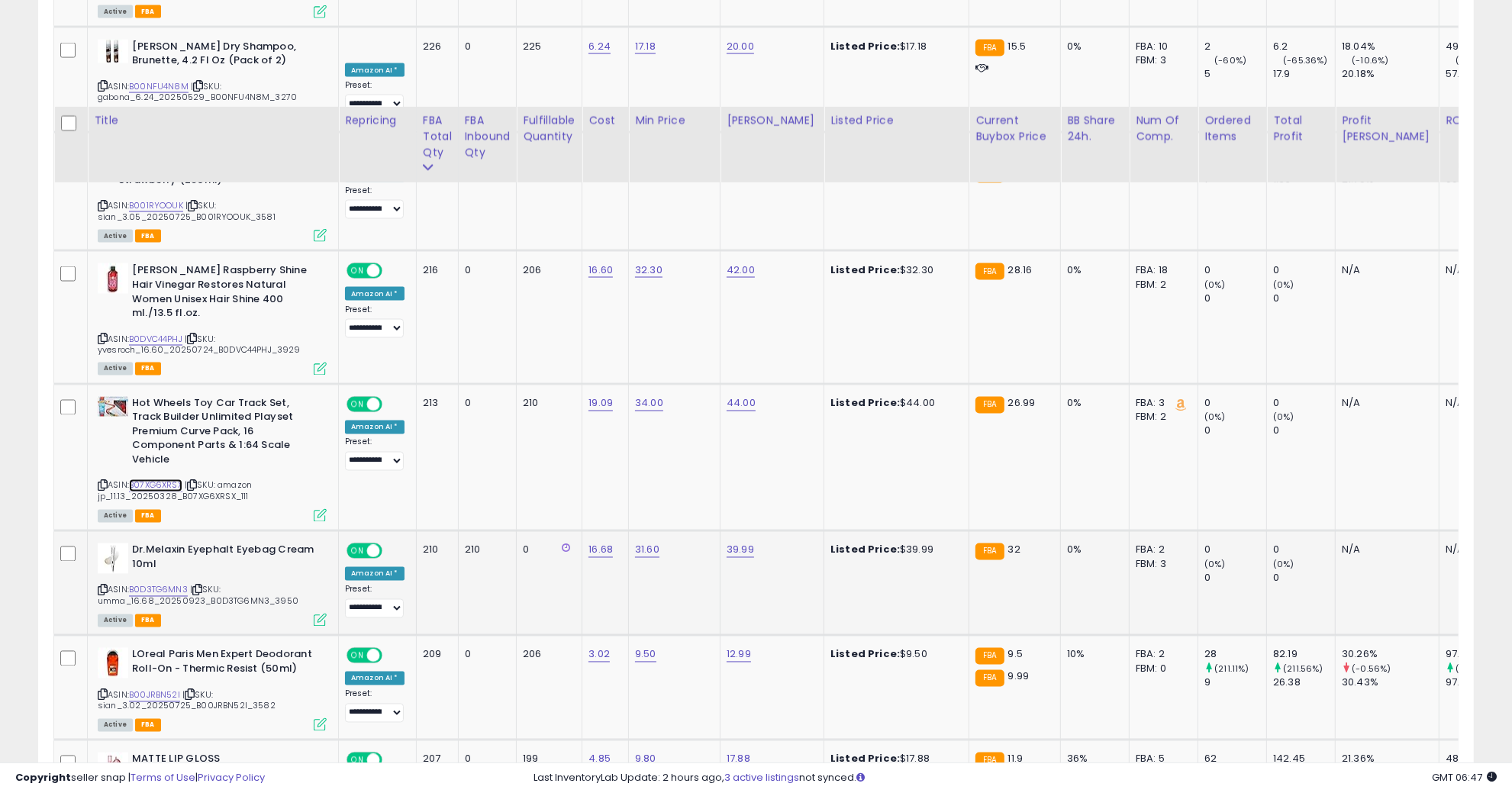
scroll to position [2862, 0]
